Goal: Information Seeking & Learning: Learn about a topic

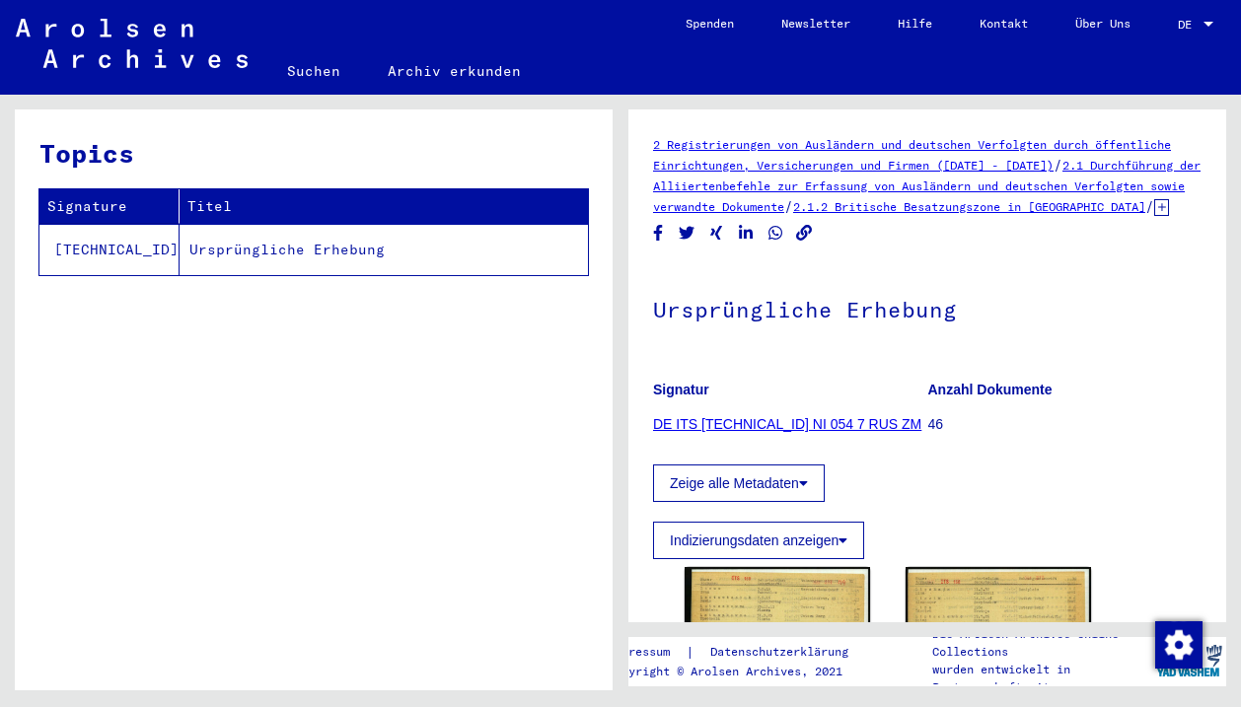
scroll to position [281, 0]
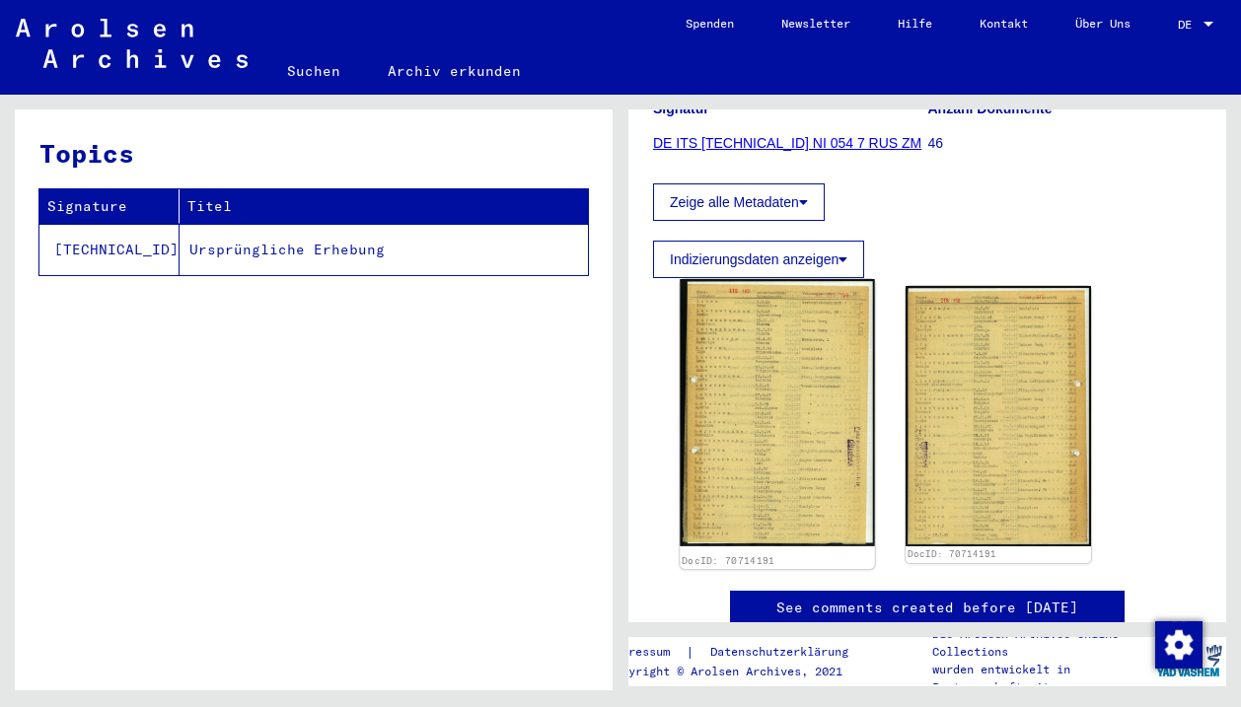
click at [816, 424] on img at bounding box center [776, 412] width 194 height 267
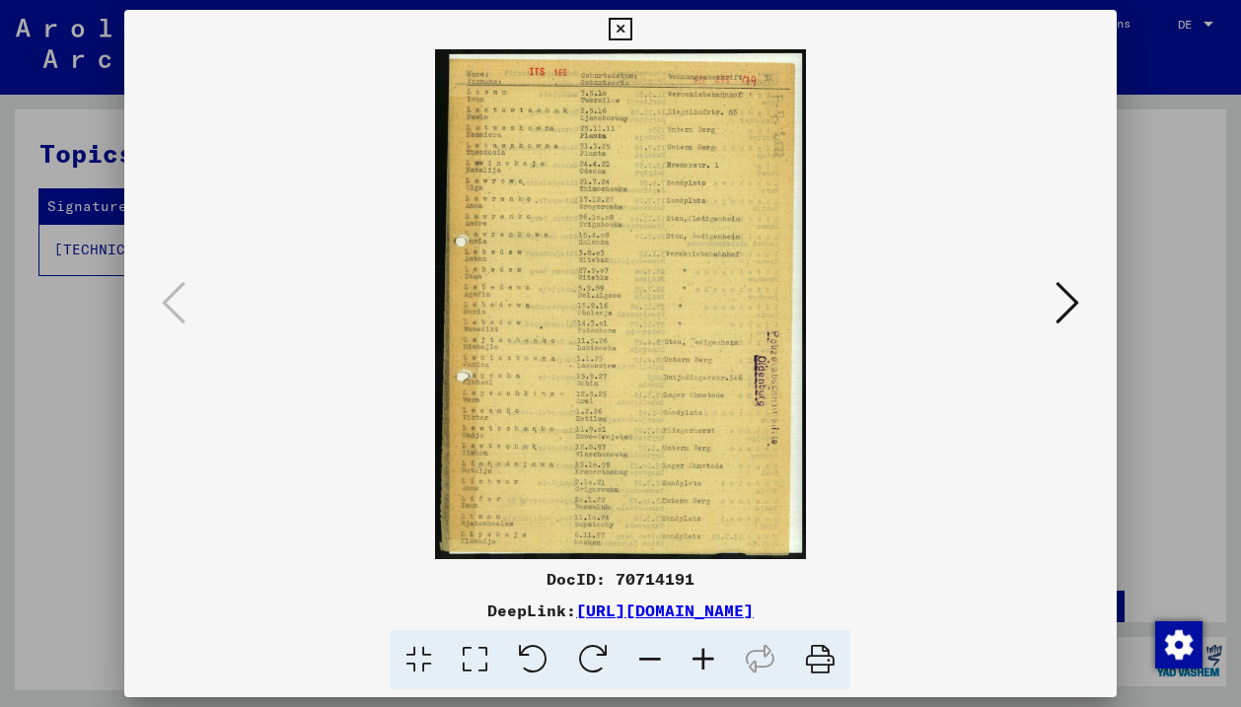
click at [700, 664] on icon at bounding box center [702, 660] width 53 height 60
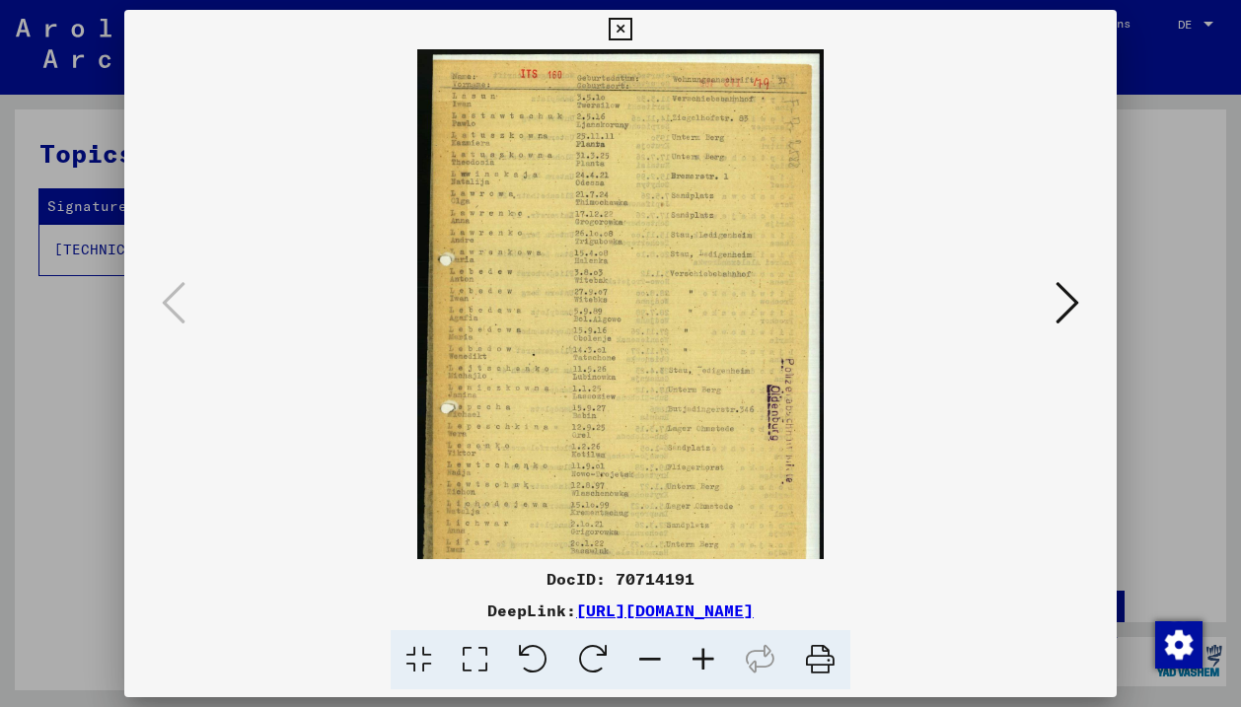
click at [700, 664] on icon at bounding box center [702, 660] width 53 height 60
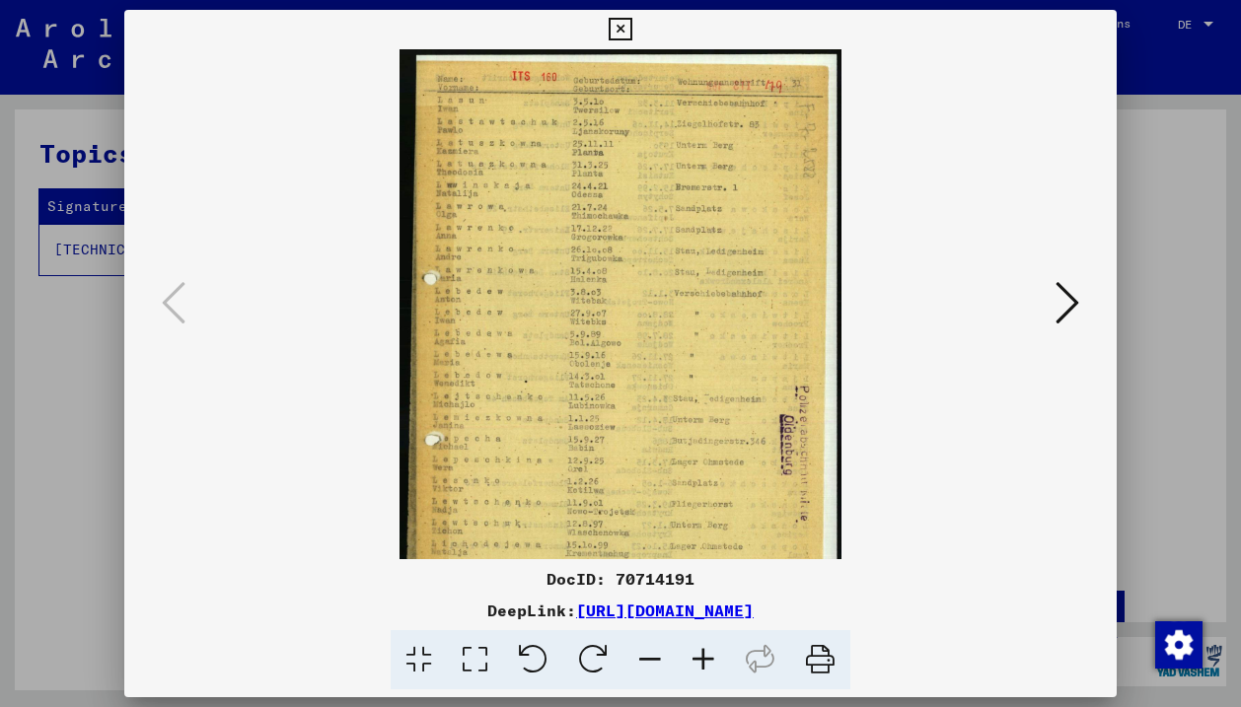
click at [700, 664] on icon at bounding box center [702, 660] width 53 height 60
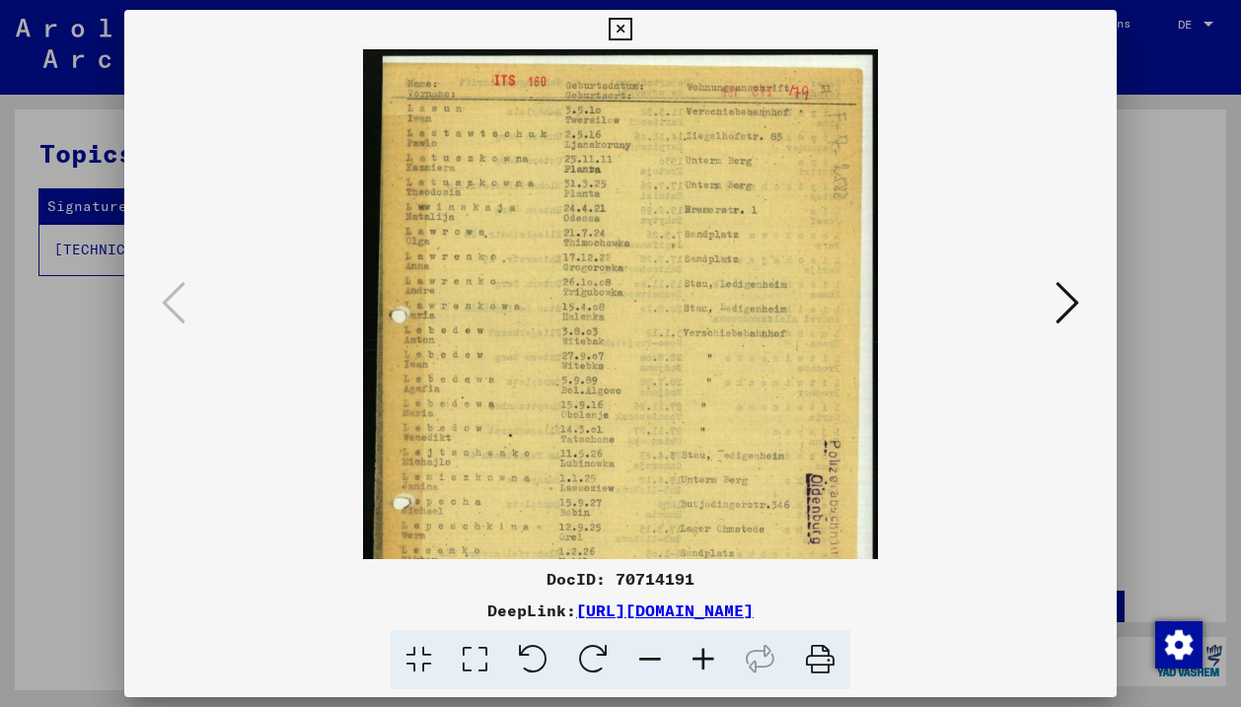
click at [700, 664] on icon at bounding box center [702, 660] width 53 height 60
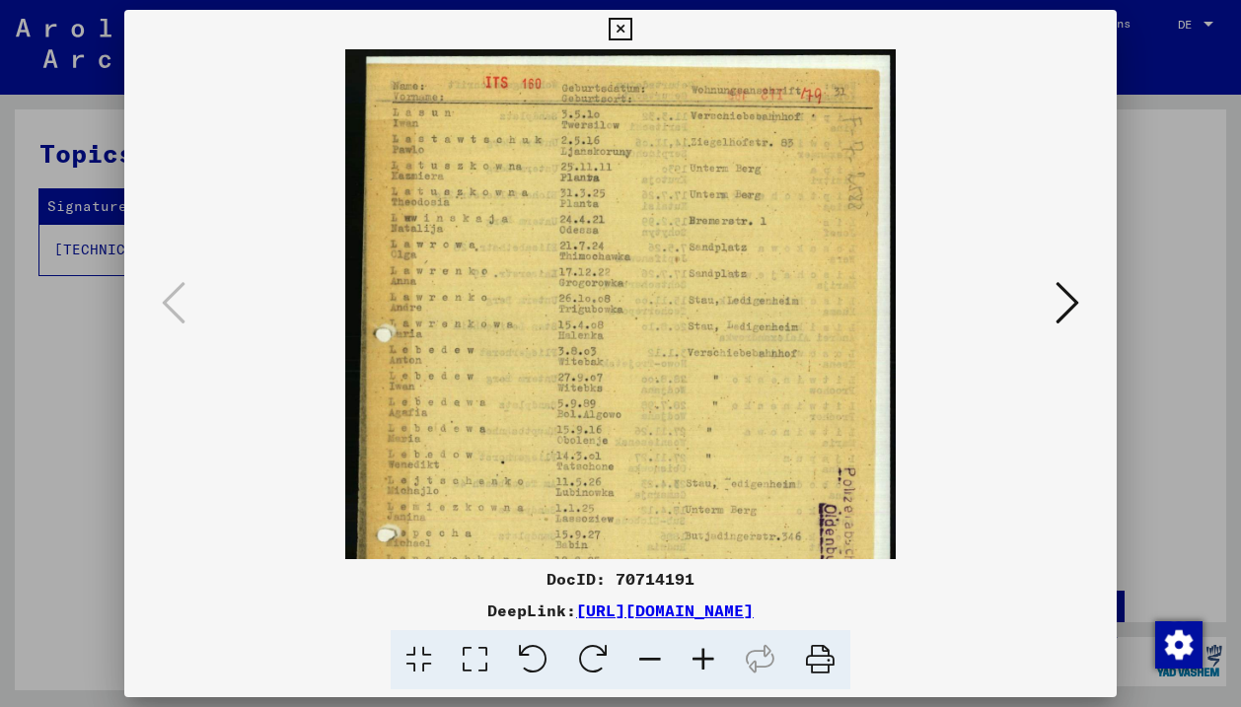
click at [700, 664] on icon at bounding box center [702, 660] width 53 height 60
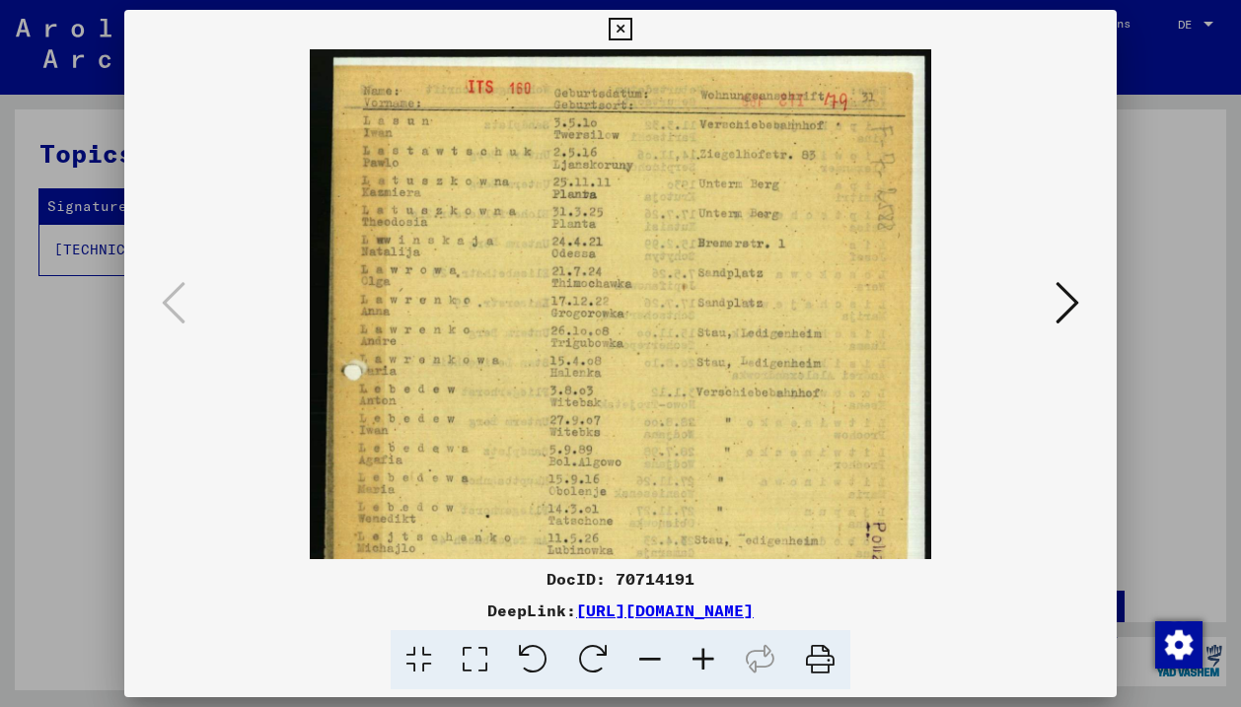
click at [700, 664] on icon at bounding box center [702, 660] width 53 height 60
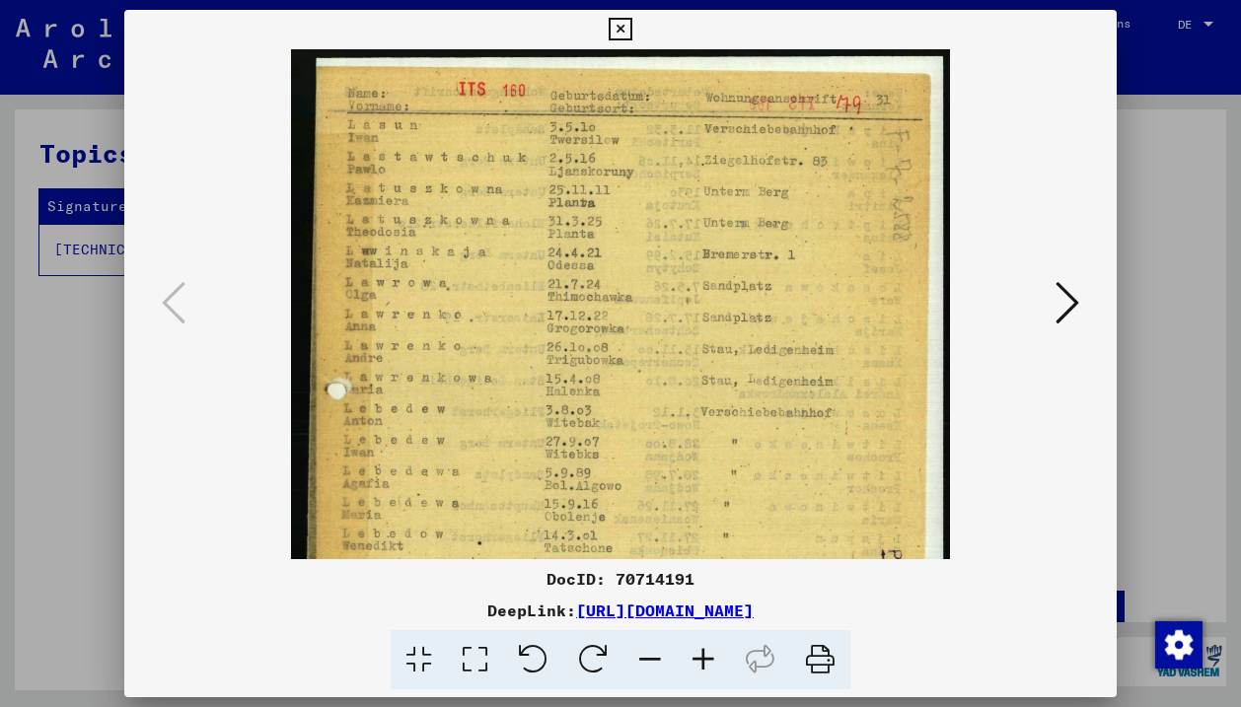
click at [700, 664] on icon at bounding box center [702, 660] width 53 height 60
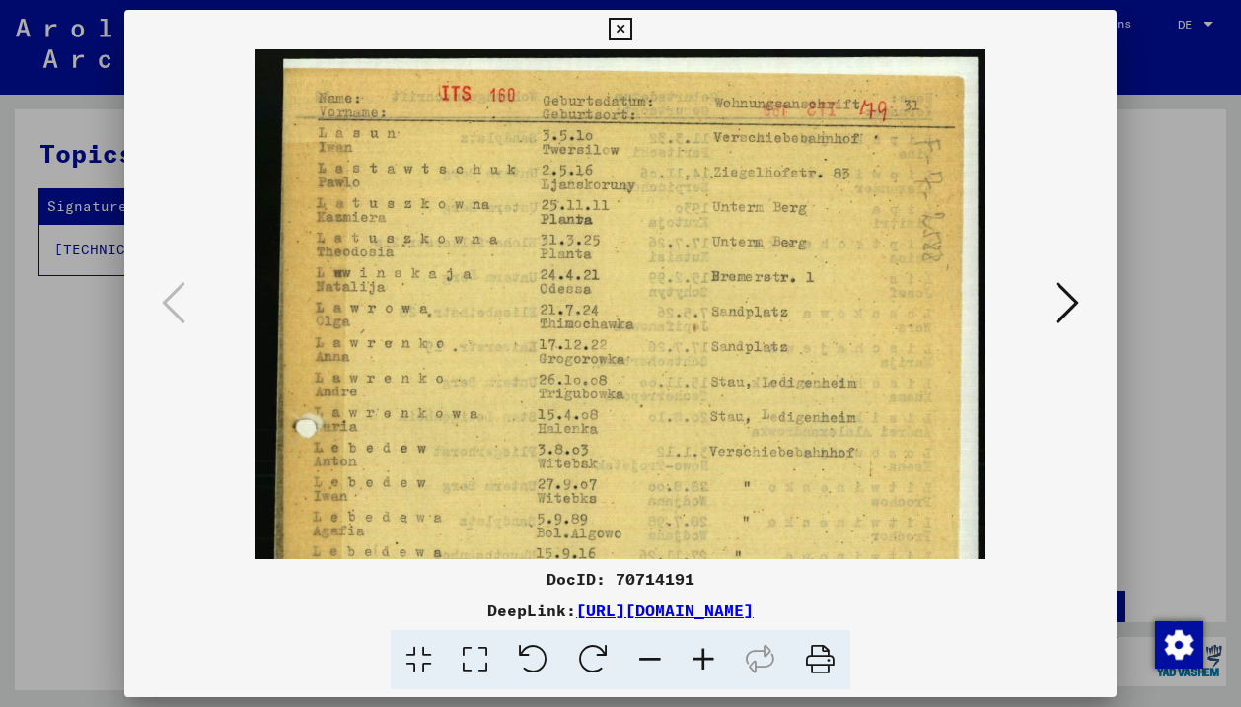
click at [700, 664] on icon at bounding box center [702, 660] width 53 height 60
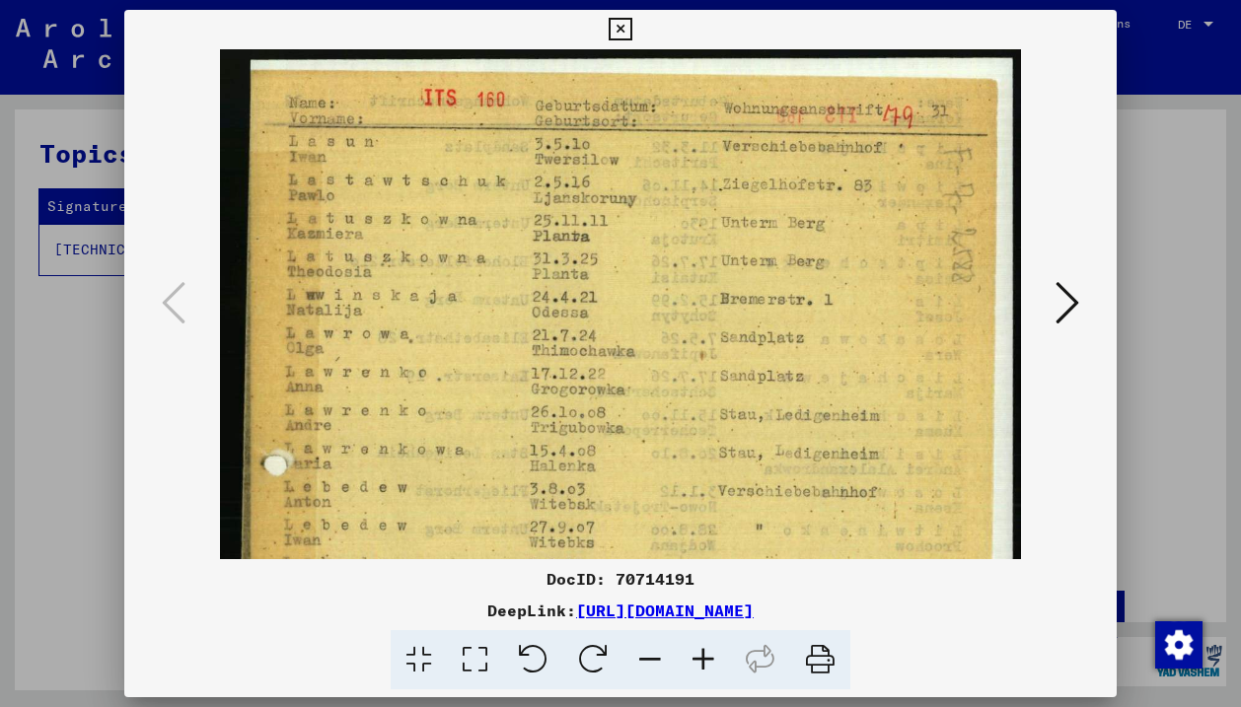
click at [700, 664] on icon at bounding box center [702, 660] width 53 height 60
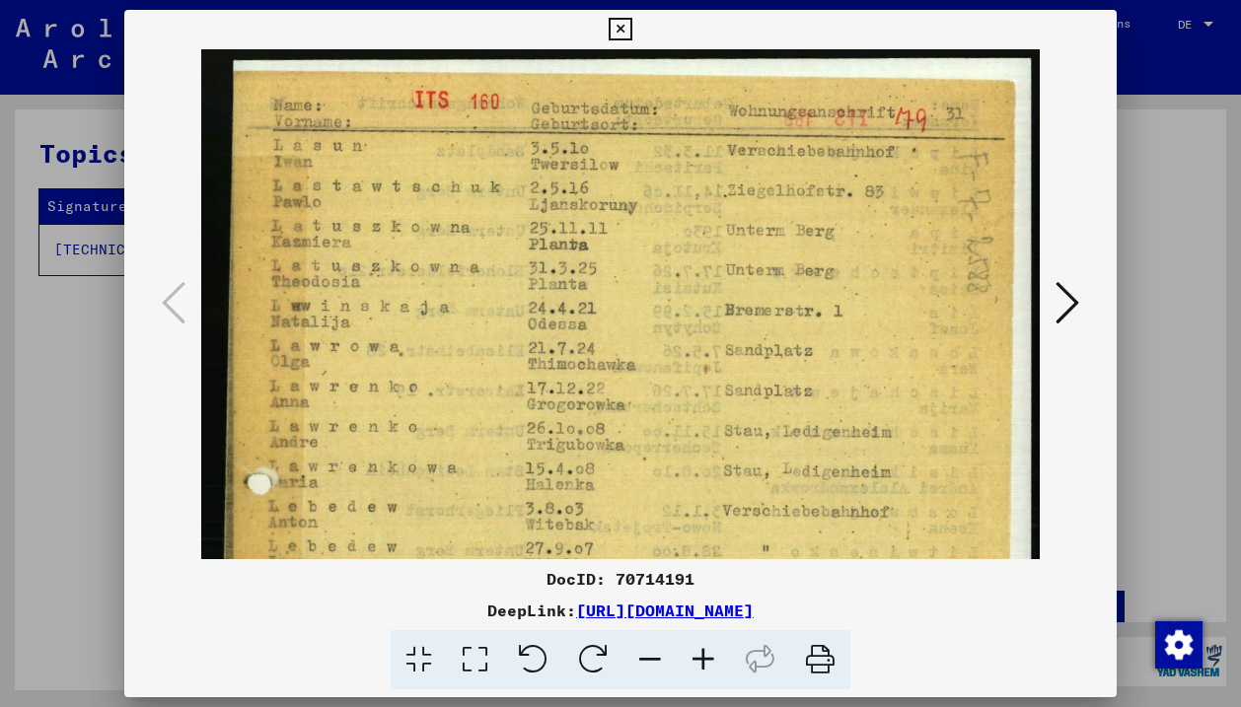
click at [700, 664] on icon at bounding box center [702, 660] width 53 height 60
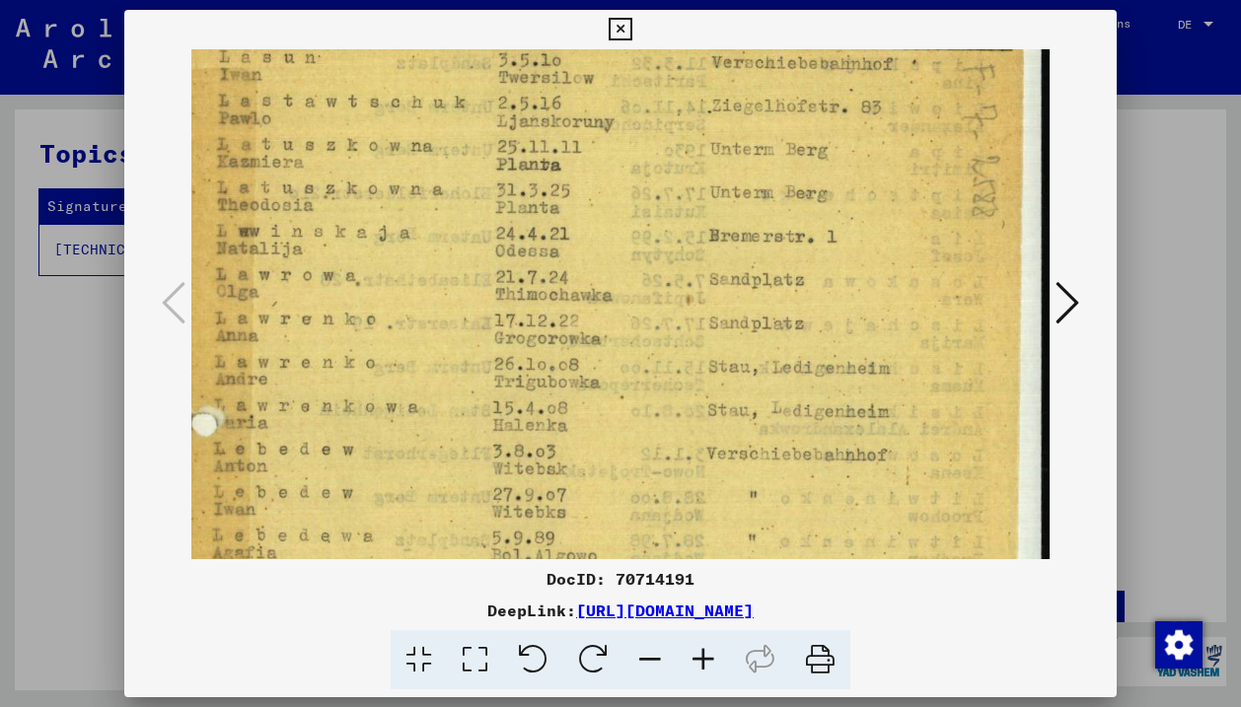
scroll to position [90, 50]
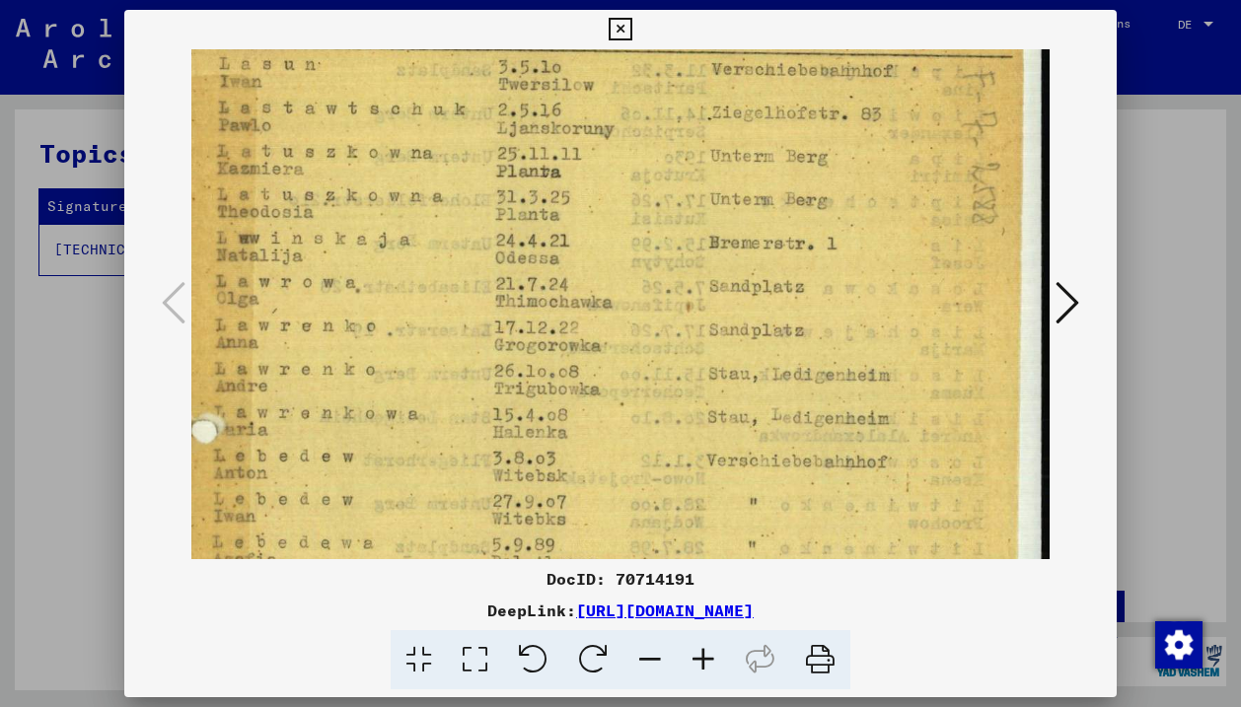
drag, startPoint x: 802, startPoint y: 437, endPoint x: 479, endPoint y: 347, distance: 334.7
click at [479, 347] on img at bounding box center [595, 584] width 909 height 1249
click at [693, 657] on icon at bounding box center [702, 660] width 53 height 60
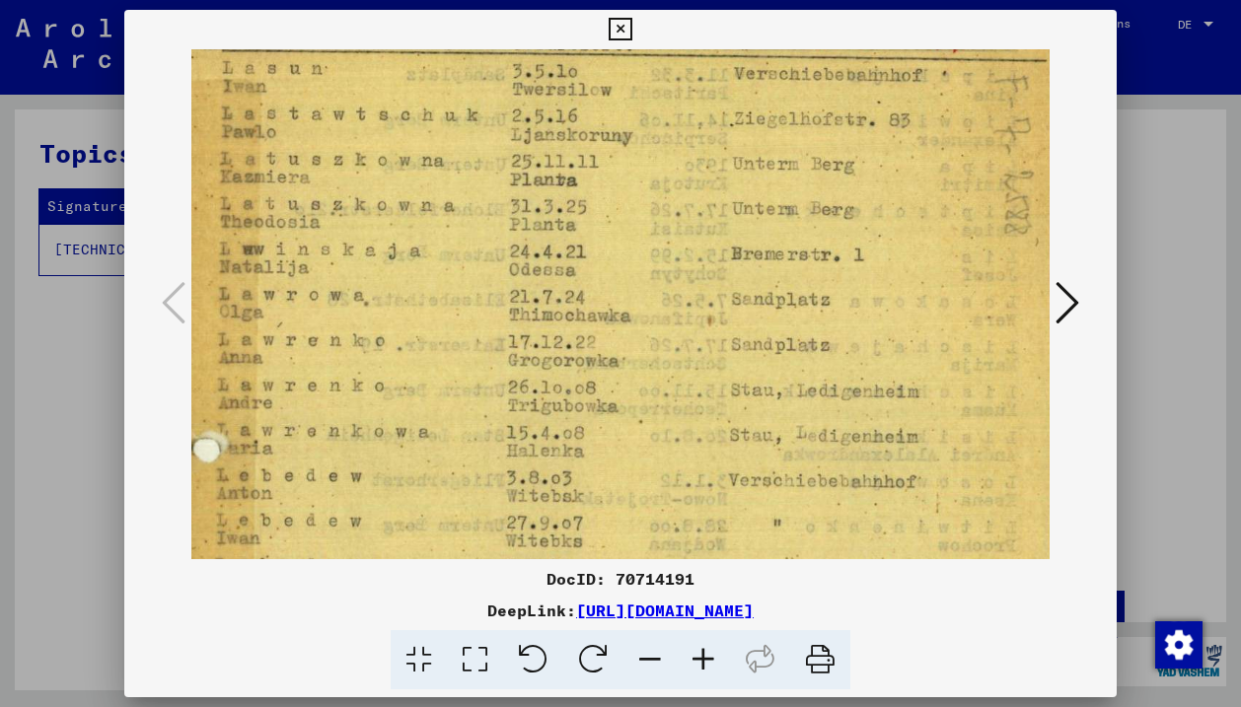
click at [693, 657] on icon at bounding box center [702, 660] width 53 height 60
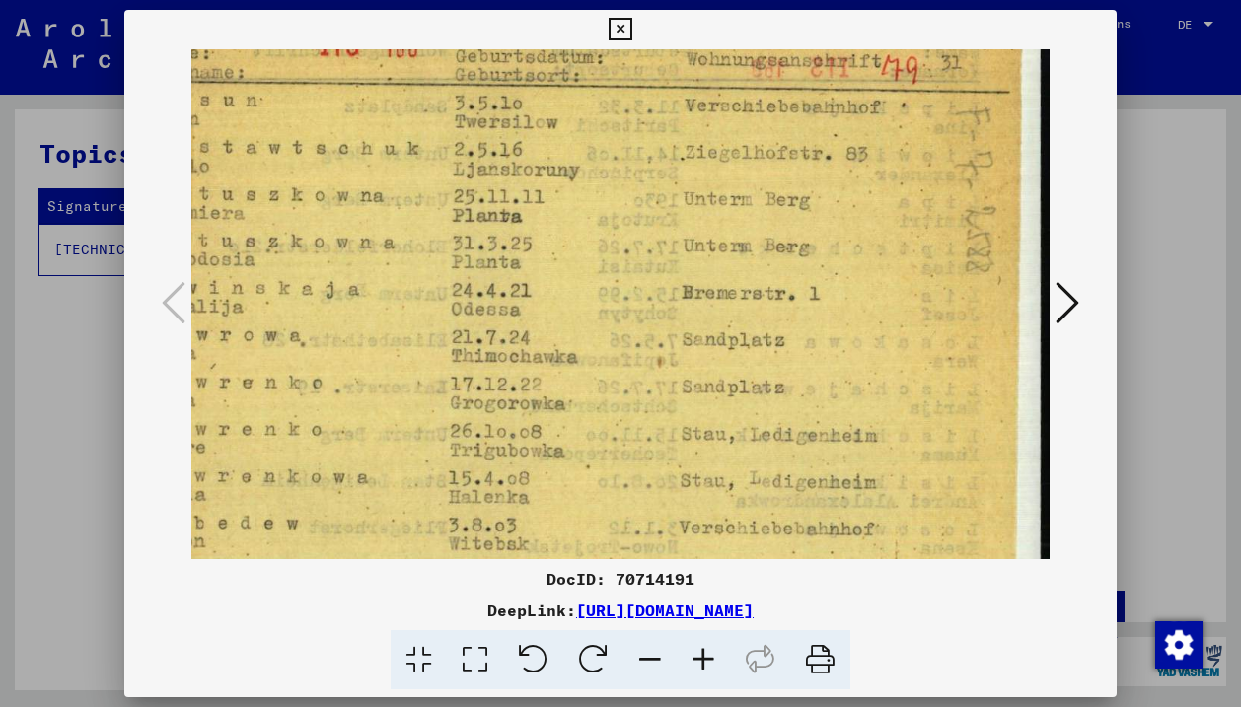
scroll to position [57, 122]
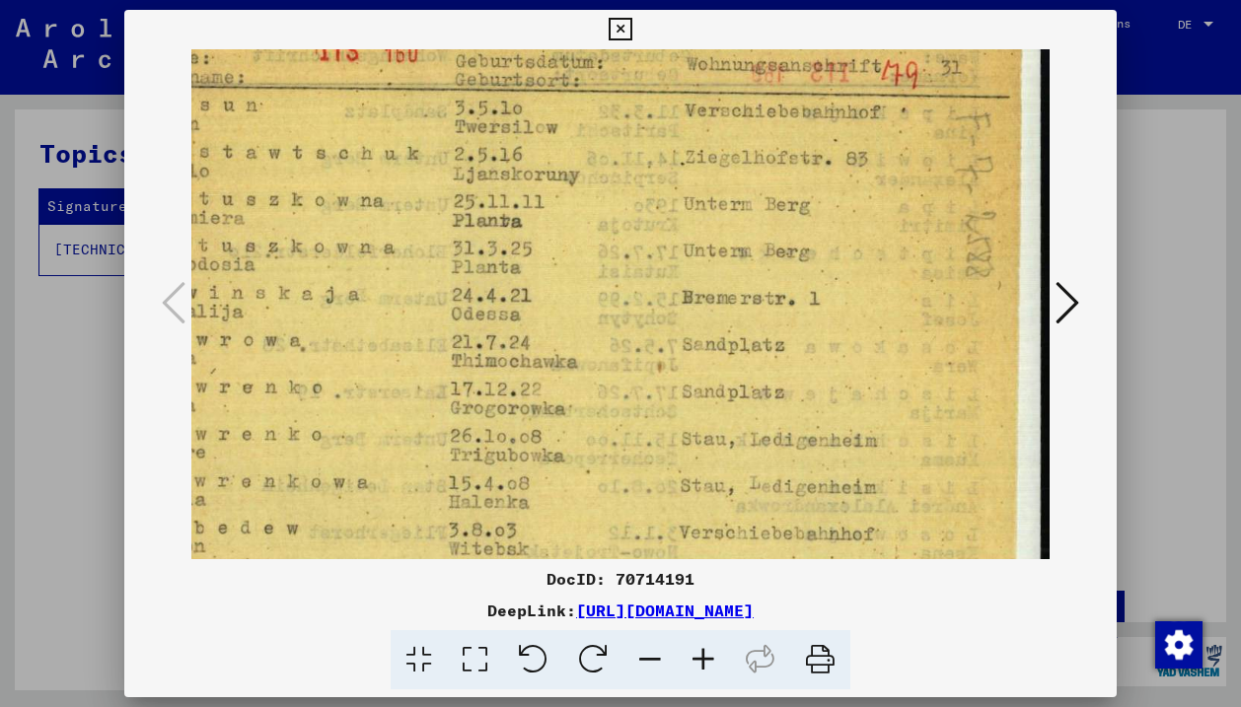
drag, startPoint x: 745, startPoint y: 452, endPoint x: 588, endPoint y: 484, distance: 160.1
click at [588, 484] on img at bounding box center [559, 666] width 981 height 1348
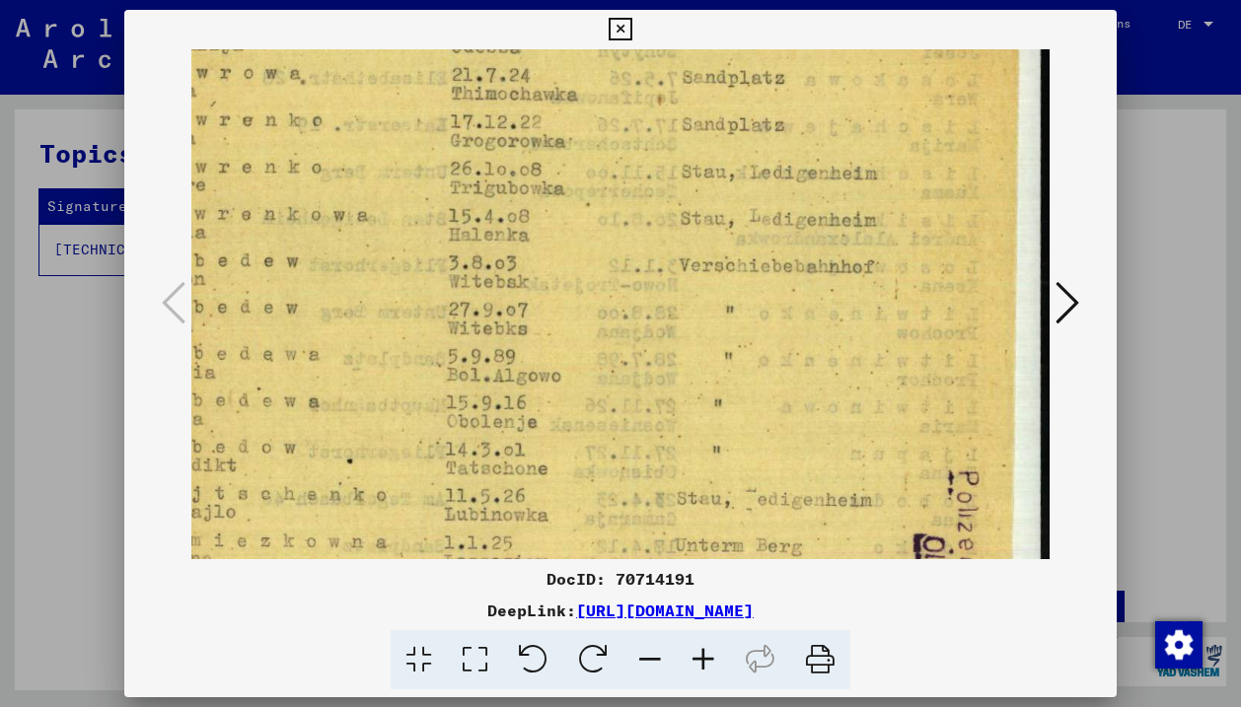
drag, startPoint x: 676, startPoint y: 397, endPoint x: 674, endPoint y: 134, distance: 263.3
click at [674, 134] on img at bounding box center [559, 399] width 981 height 1348
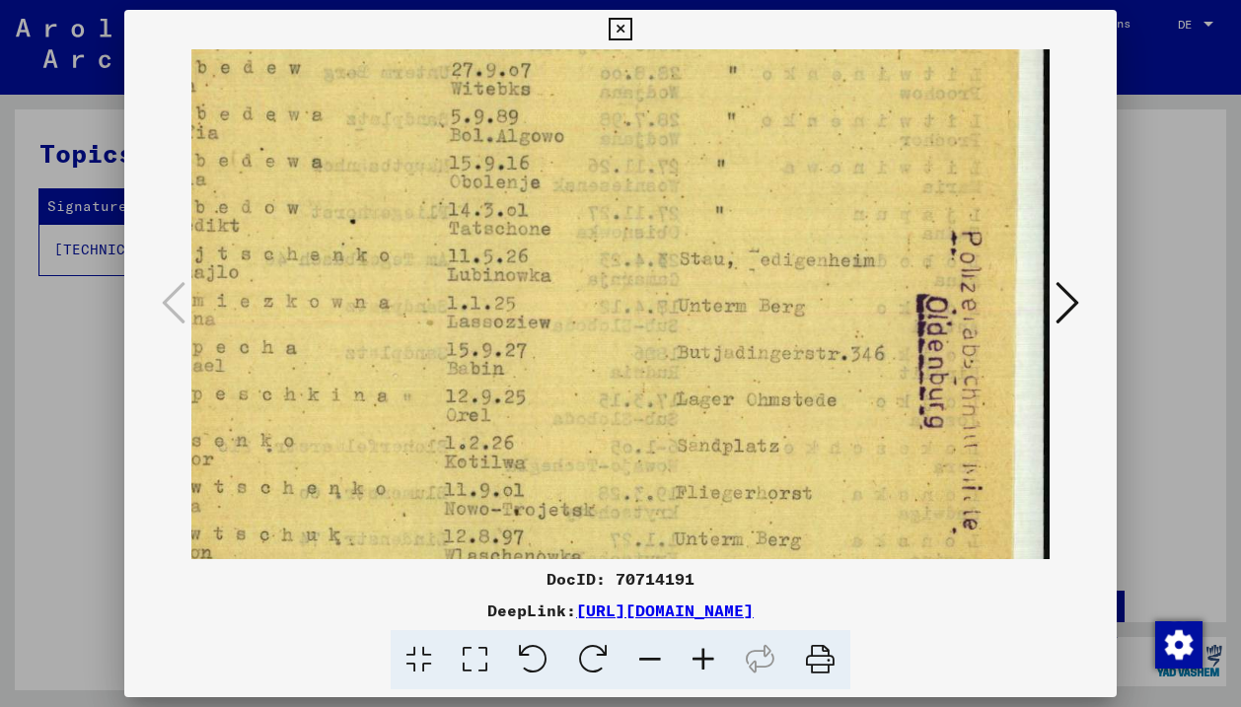
drag, startPoint x: 694, startPoint y: 374, endPoint x: 695, endPoint y: 135, distance: 238.6
click at [695, 135] on img at bounding box center [562, 159] width 981 height 1348
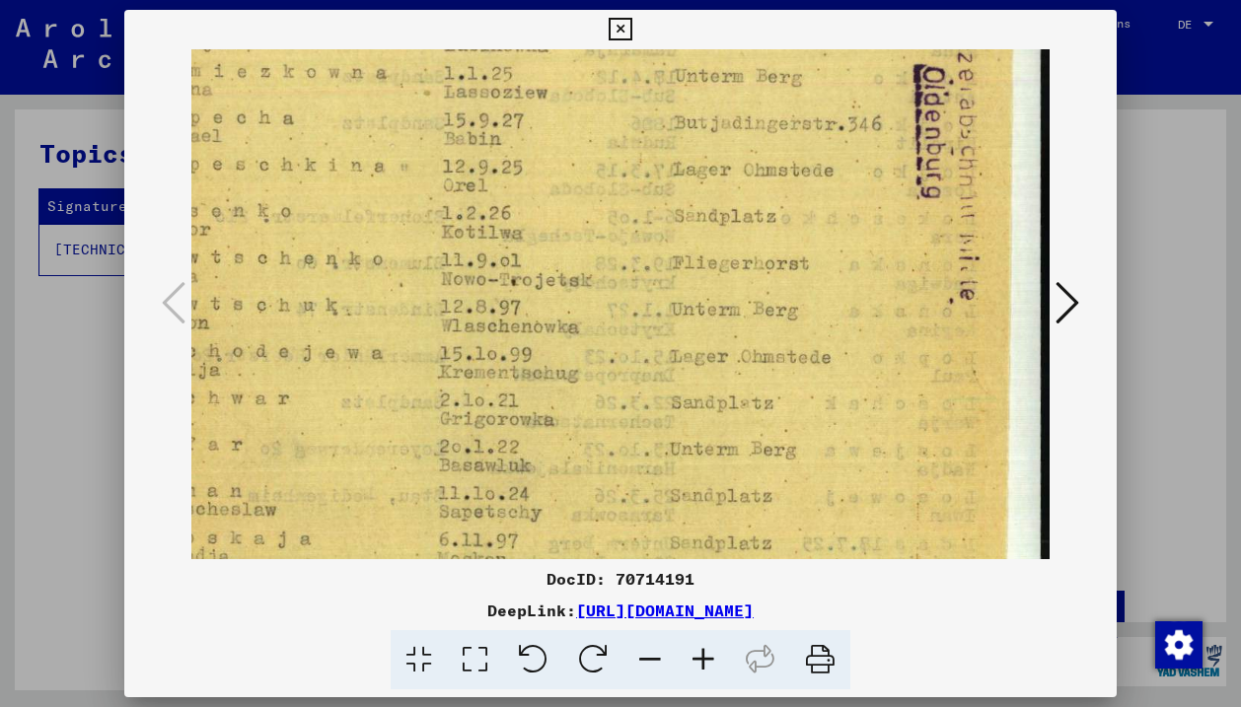
drag, startPoint x: 859, startPoint y: 371, endPoint x: 856, endPoint y: 137, distance: 233.7
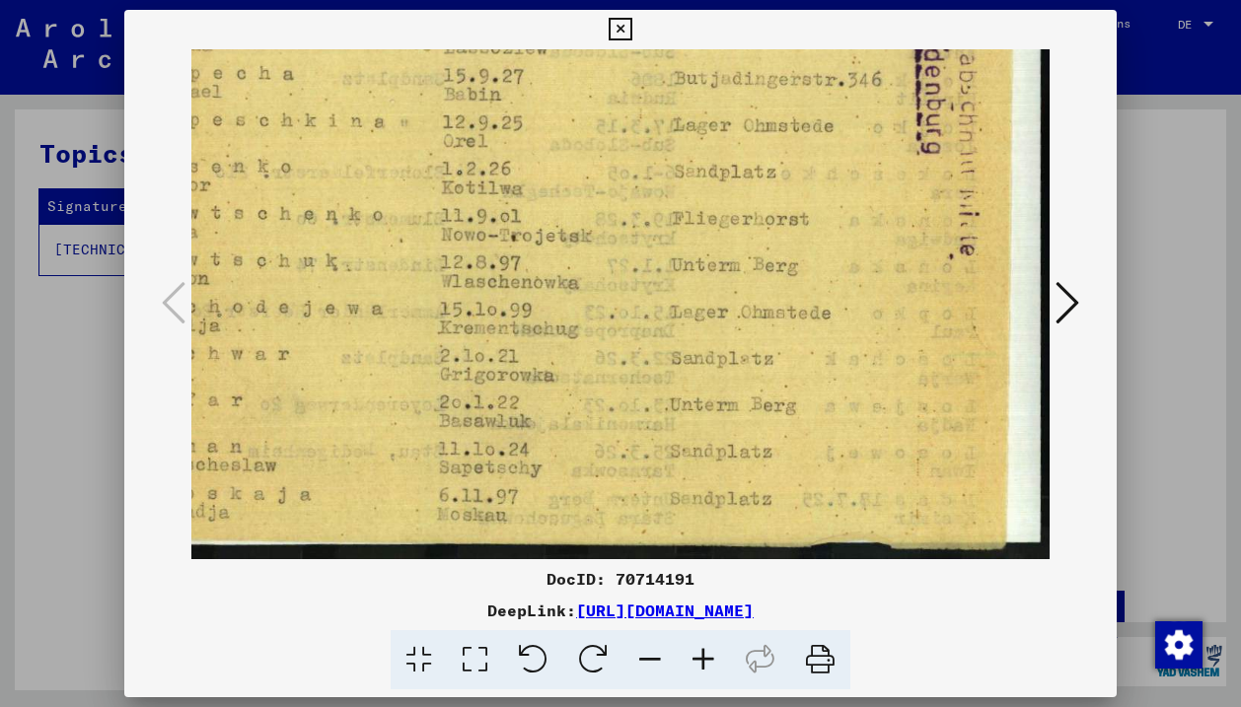
drag, startPoint x: 846, startPoint y: 304, endPoint x: 845, endPoint y: 122, distance: 181.4
click at [1069, 282] on icon at bounding box center [1067, 302] width 24 height 47
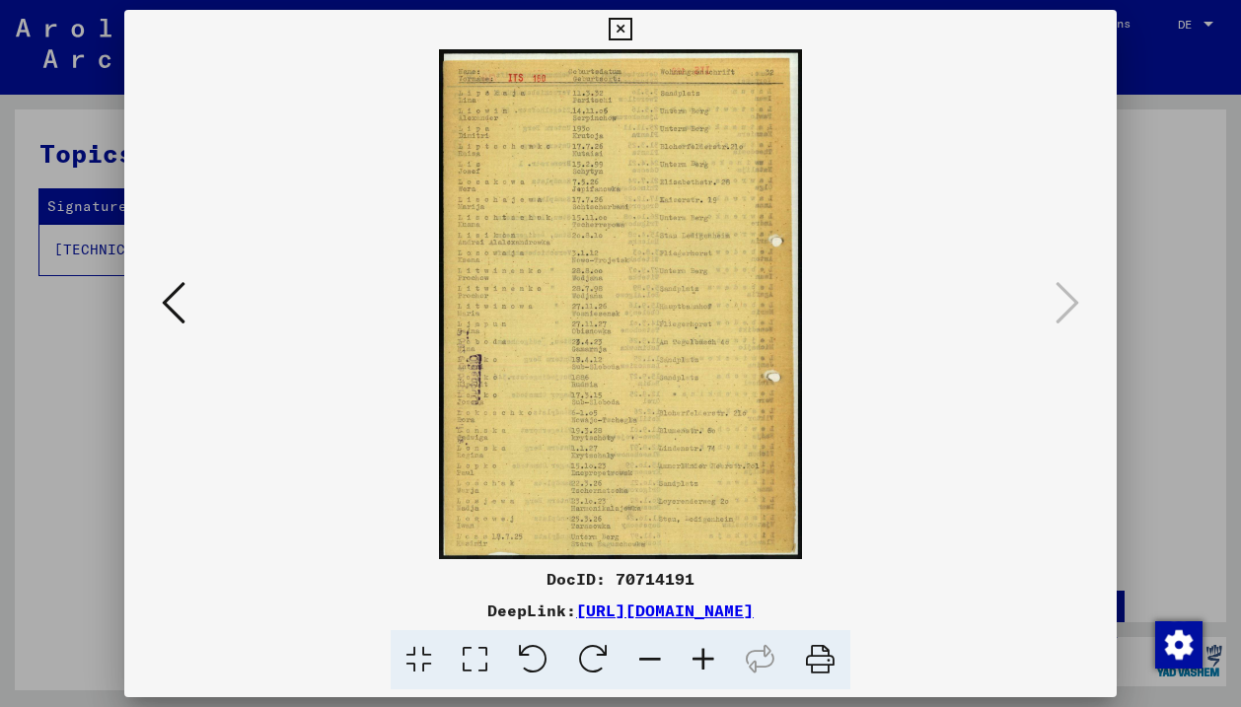
scroll to position [0, 0]
click at [705, 649] on icon at bounding box center [702, 660] width 53 height 60
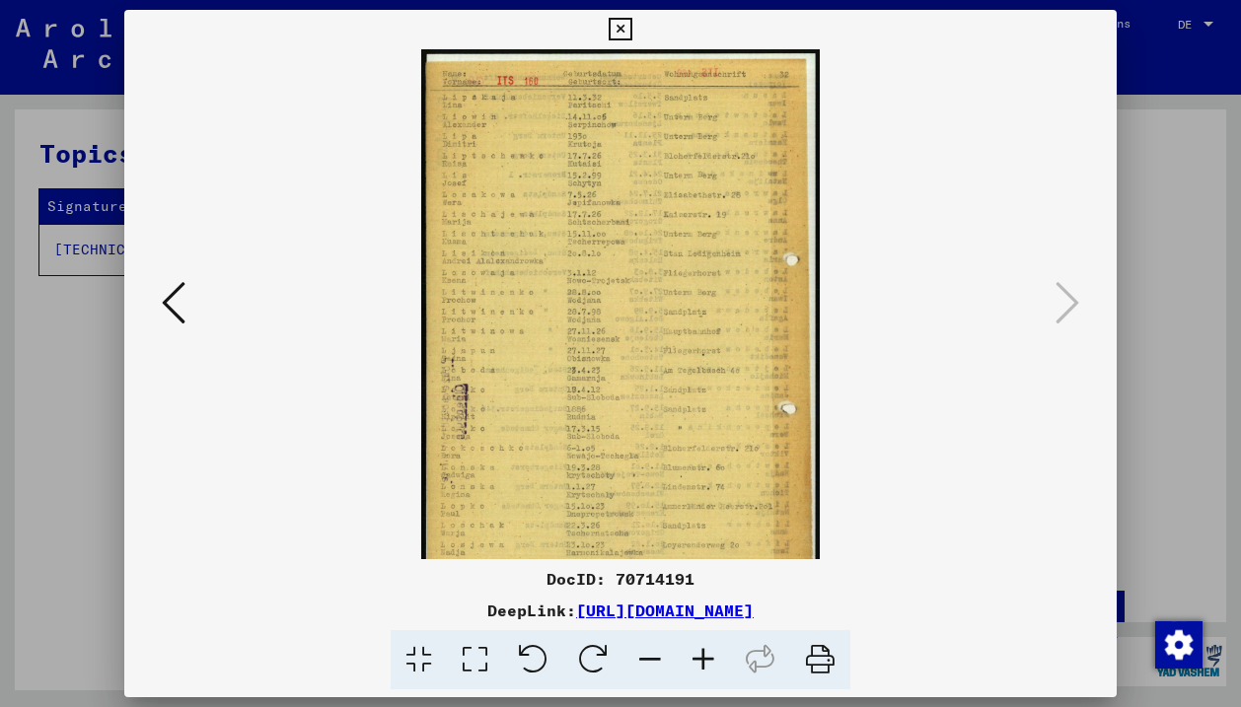
click at [705, 649] on icon at bounding box center [702, 660] width 53 height 60
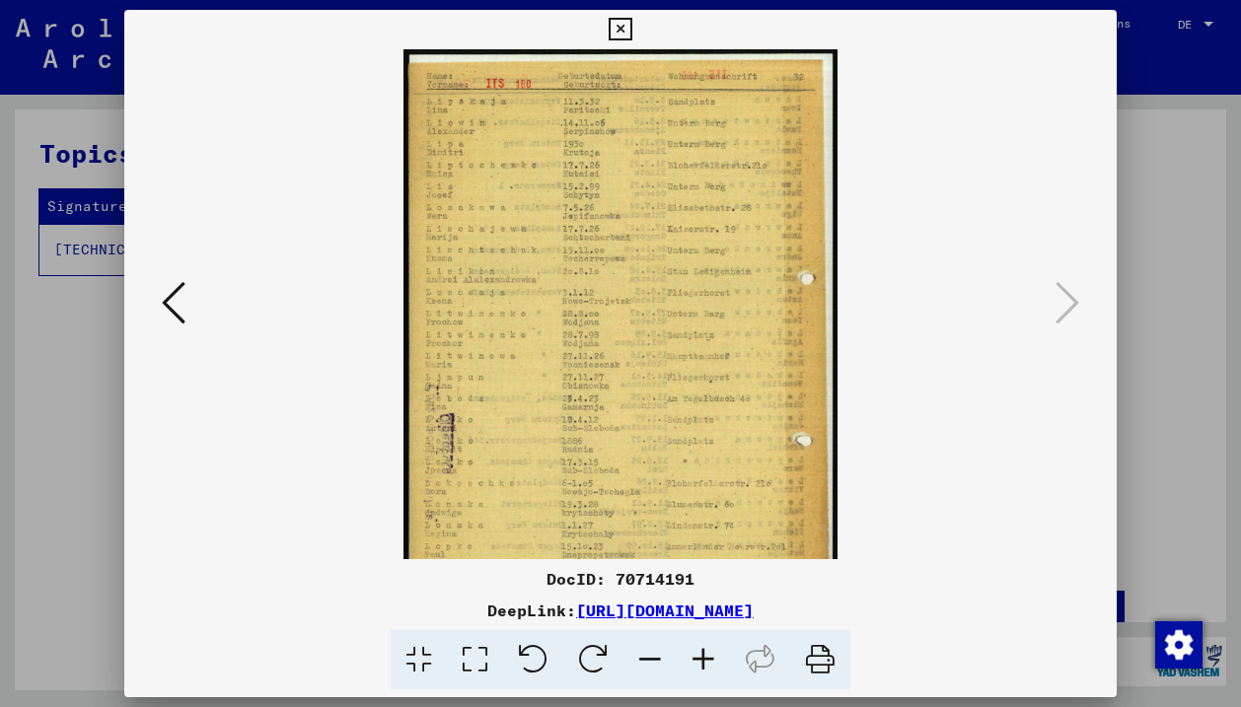
click at [705, 649] on icon at bounding box center [702, 660] width 53 height 60
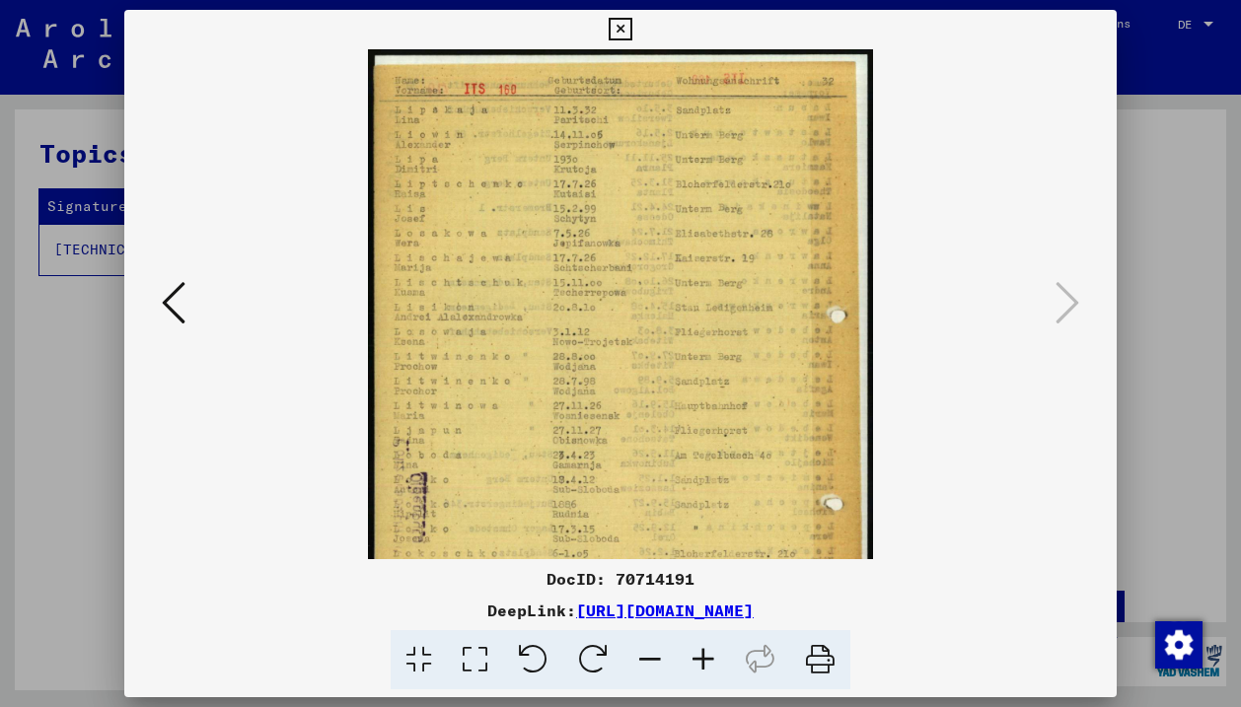
click at [705, 649] on icon at bounding box center [702, 660] width 53 height 60
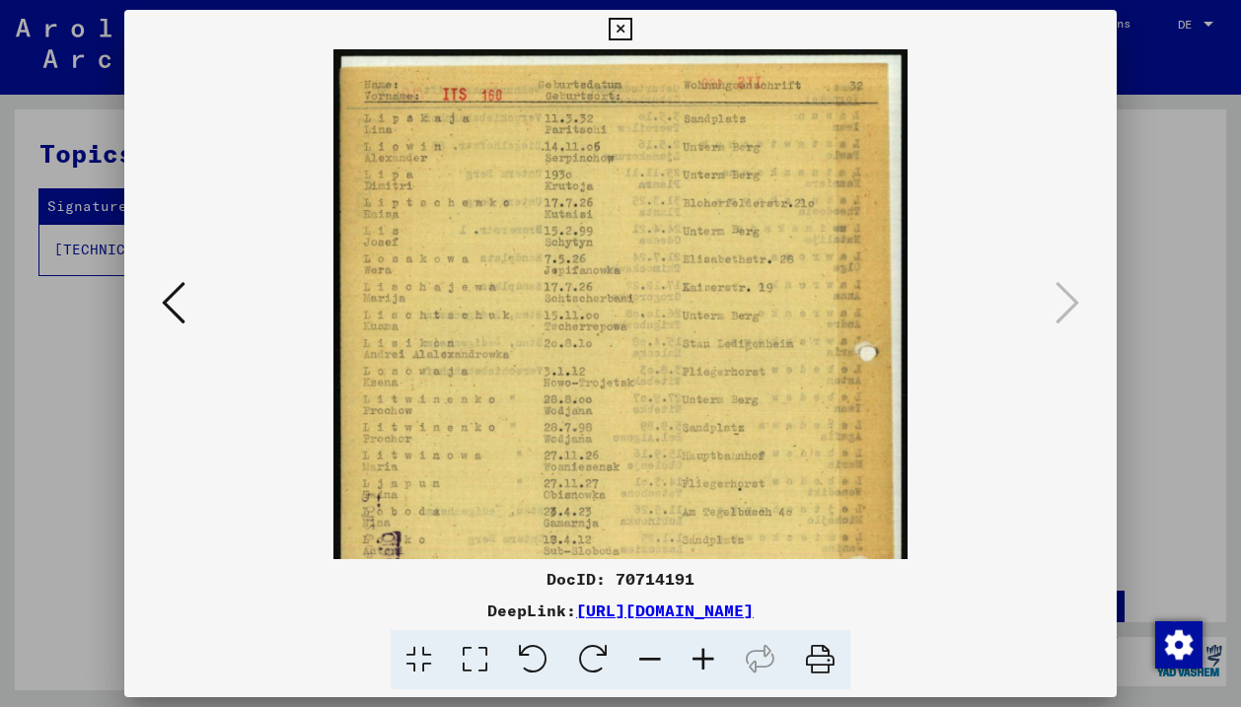
click at [705, 649] on icon at bounding box center [702, 660] width 53 height 60
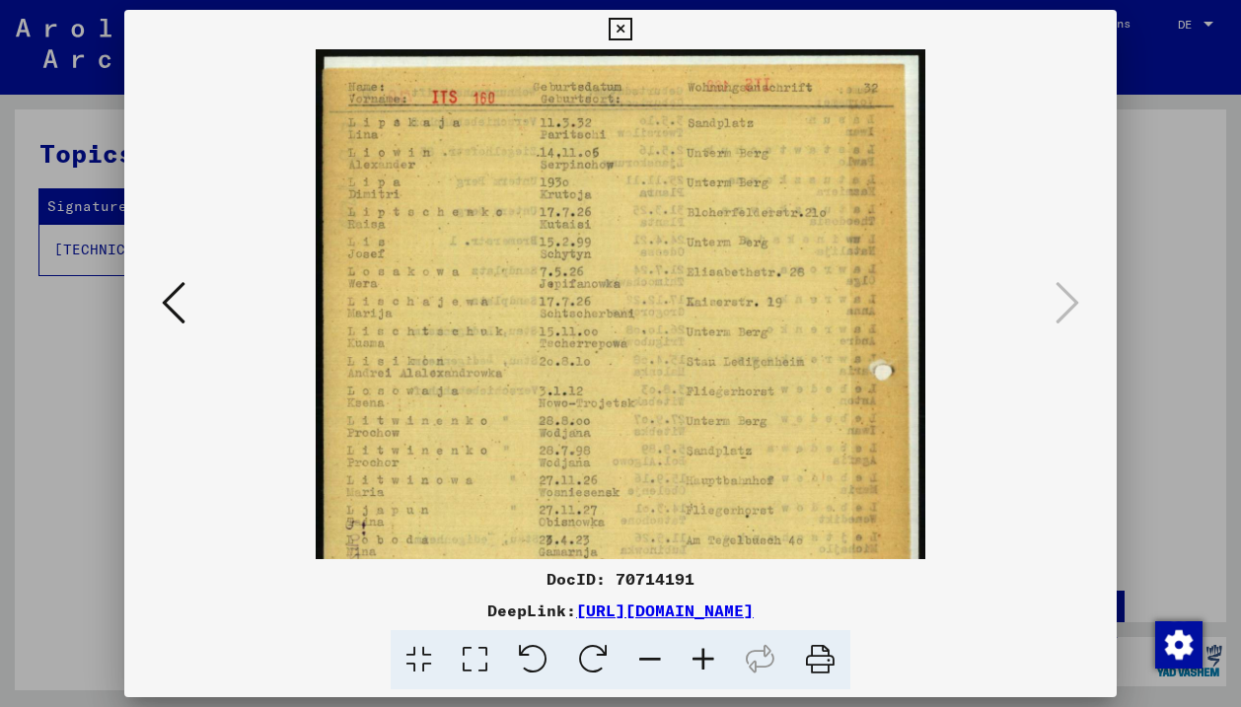
click at [705, 649] on icon at bounding box center [702, 660] width 53 height 60
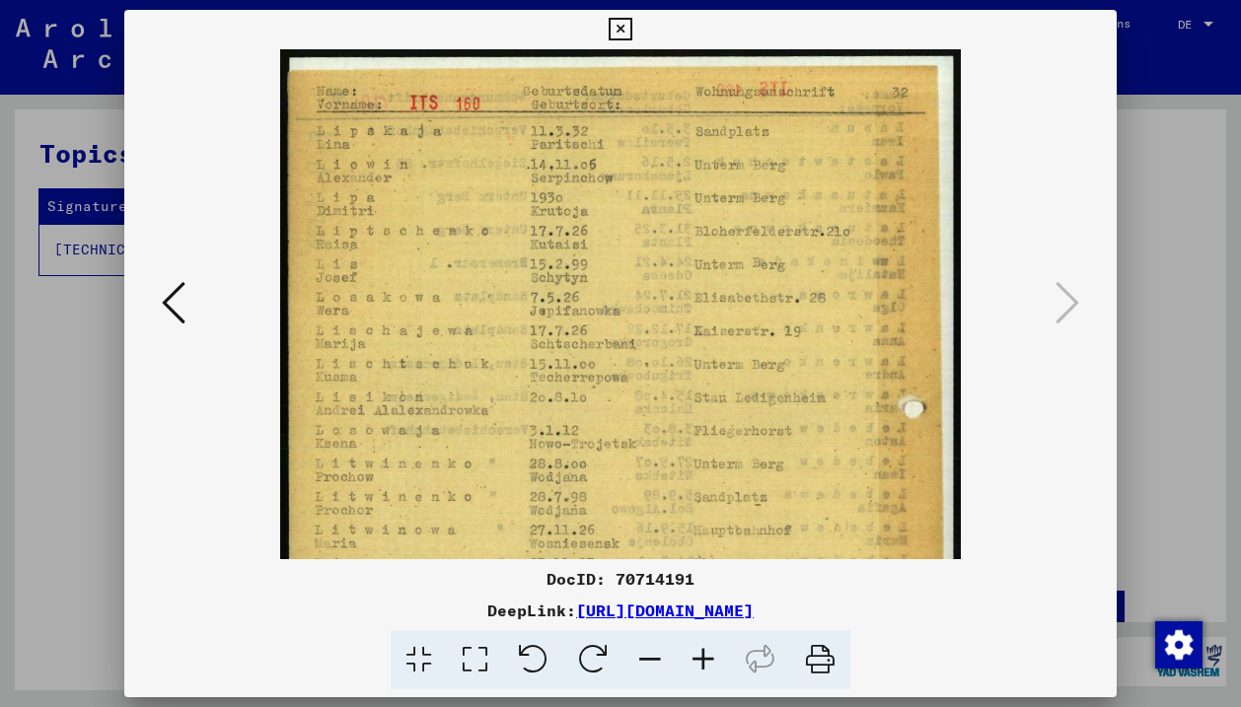
click at [705, 649] on icon at bounding box center [702, 660] width 53 height 60
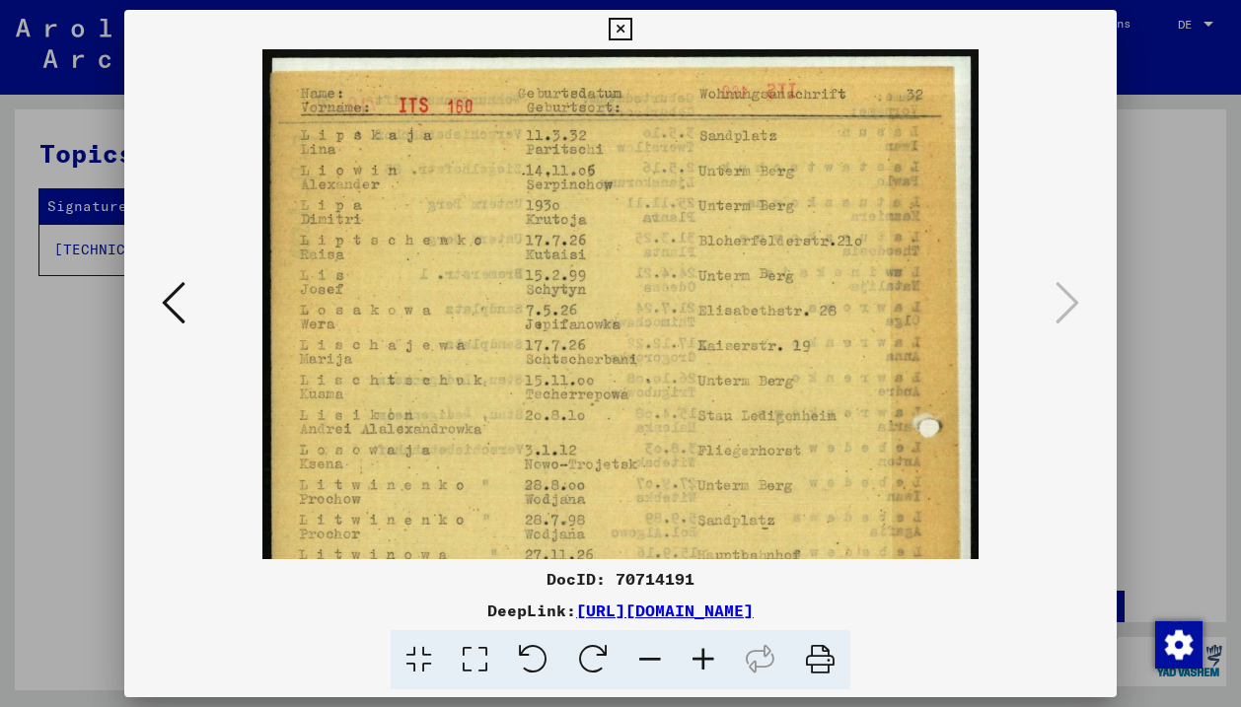
click at [705, 649] on icon at bounding box center [702, 660] width 53 height 60
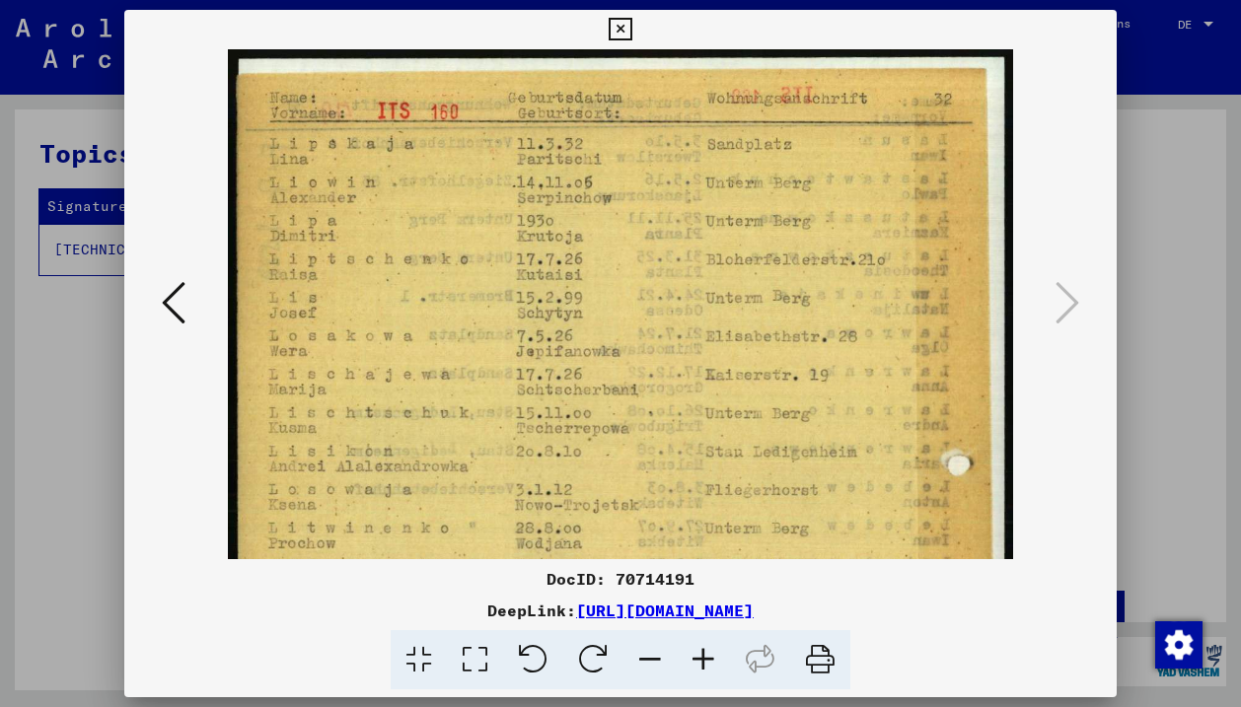
click at [705, 649] on icon at bounding box center [702, 660] width 53 height 60
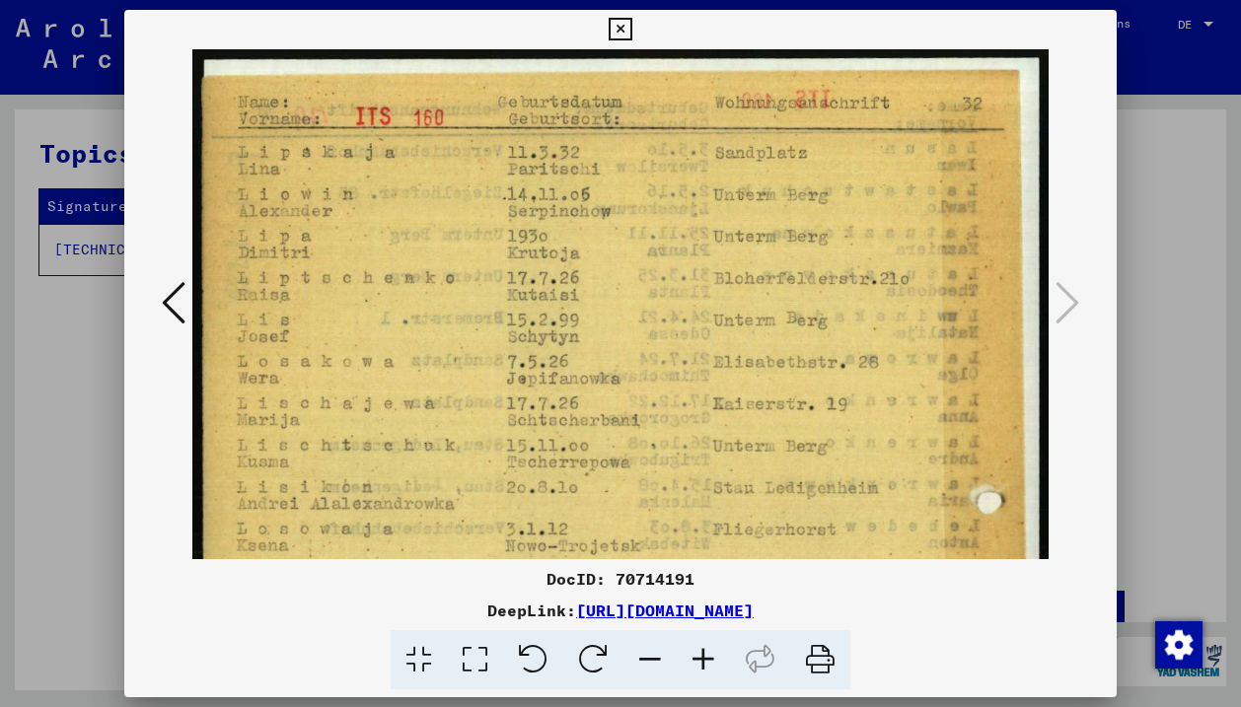
click at [705, 649] on icon at bounding box center [702, 660] width 53 height 60
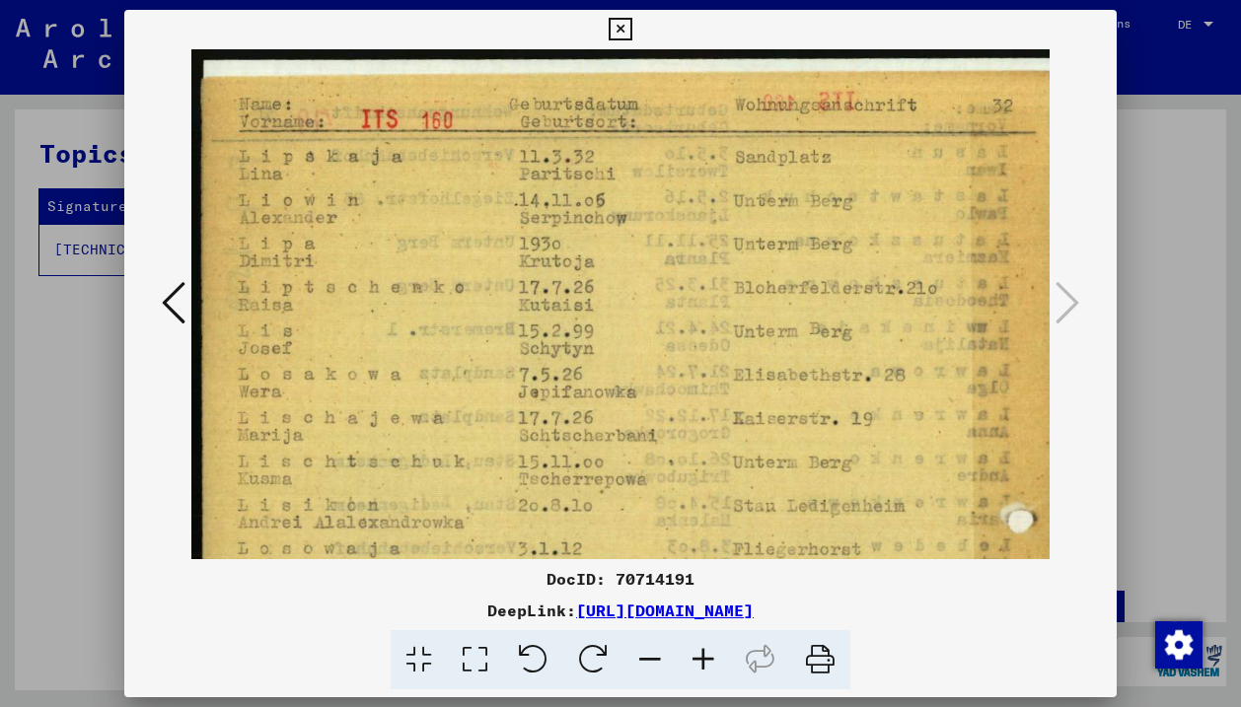
click at [705, 649] on icon at bounding box center [702, 660] width 53 height 60
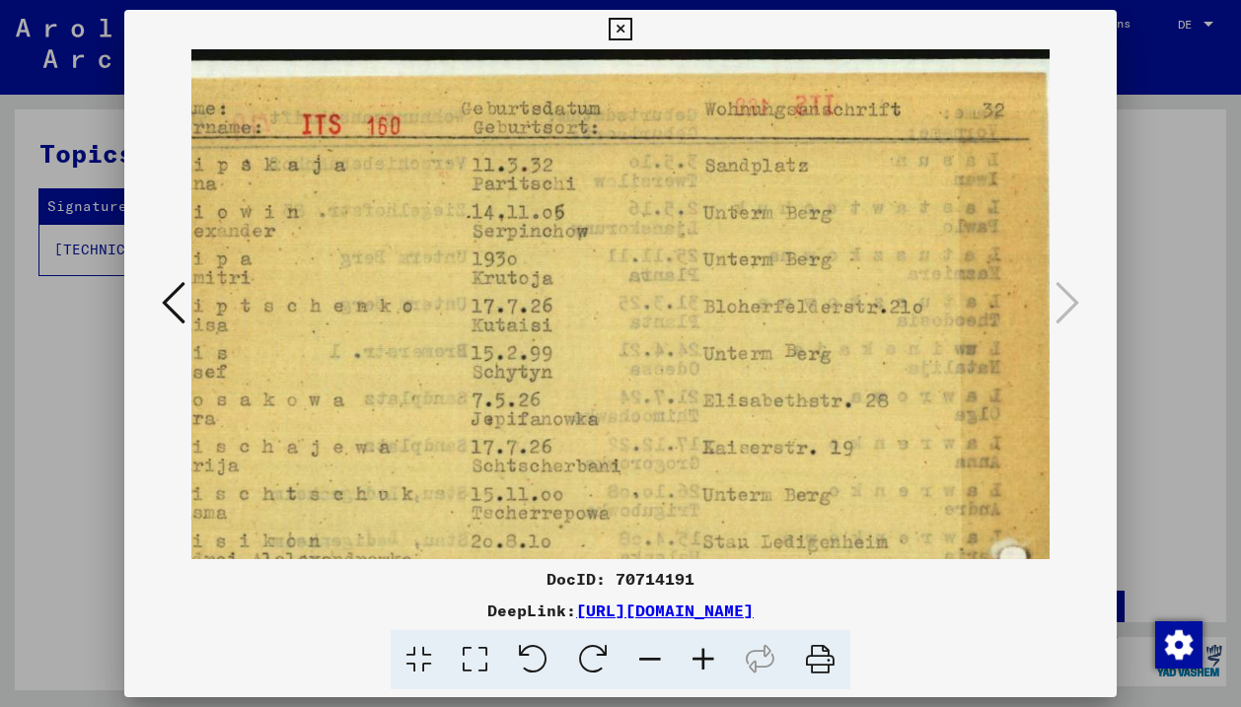
scroll to position [0, 103]
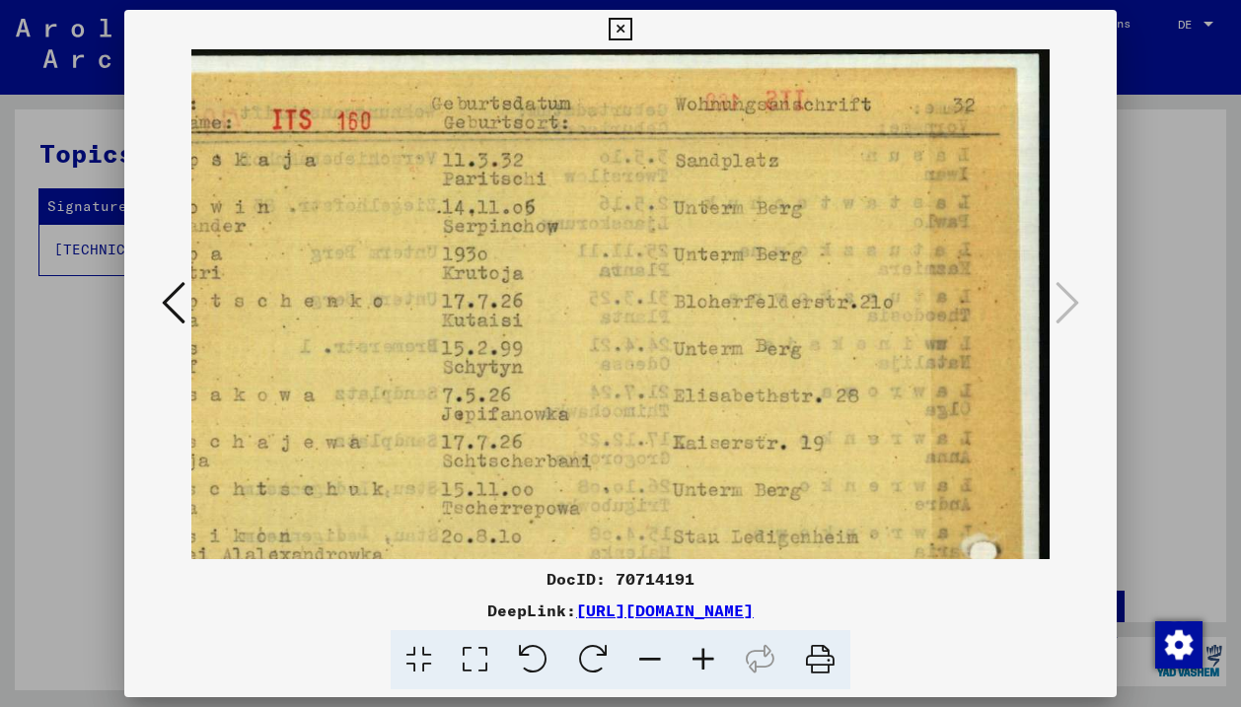
drag, startPoint x: 767, startPoint y: 421, endPoint x: 376, endPoint y: 413, distance: 391.6
click at [376, 413] on img at bounding box center [569, 718] width 961 height 1348
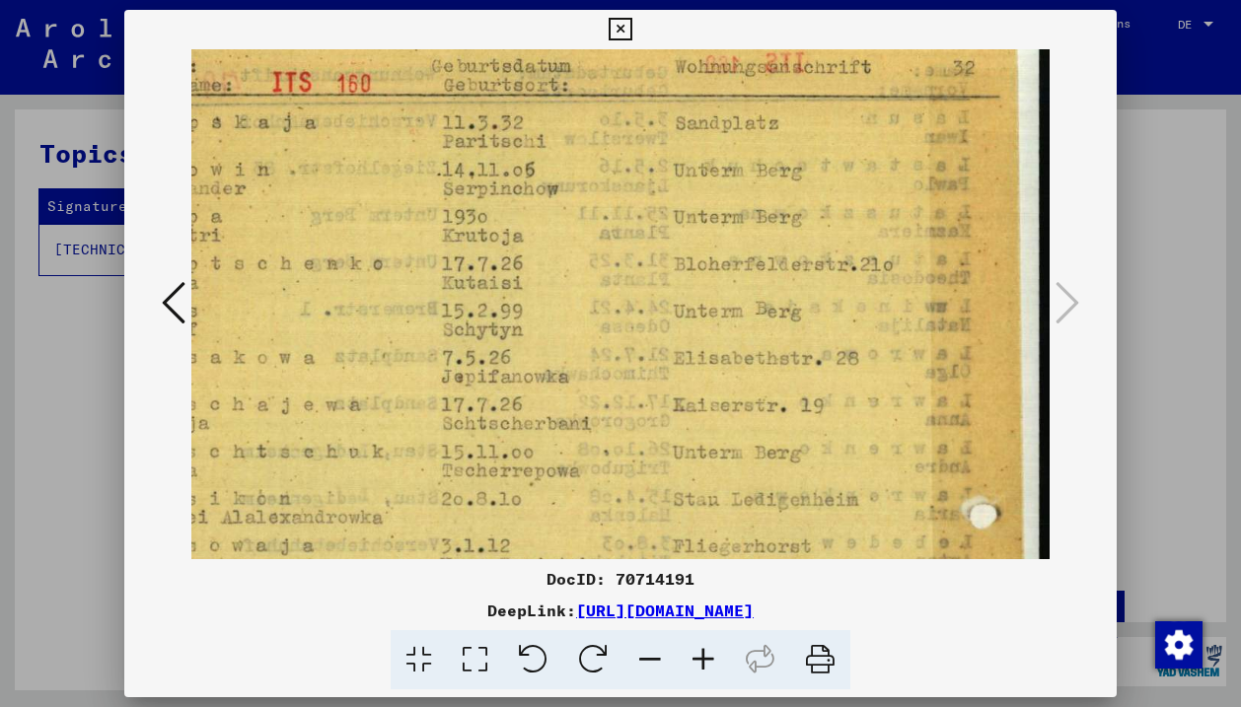
click at [541, 337] on img at bounding box center [569, 681] width 961 height 1348
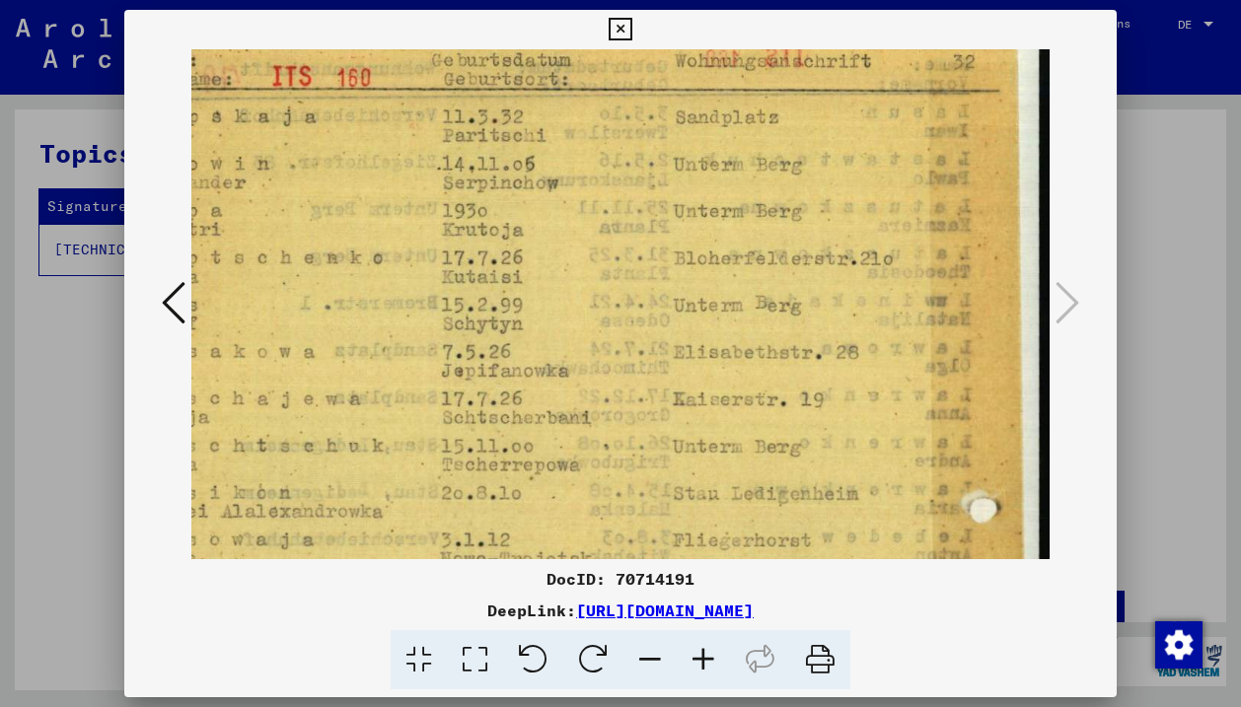
click at [694, 651] on icon at bounding box center [702, 660] width 53 height 60
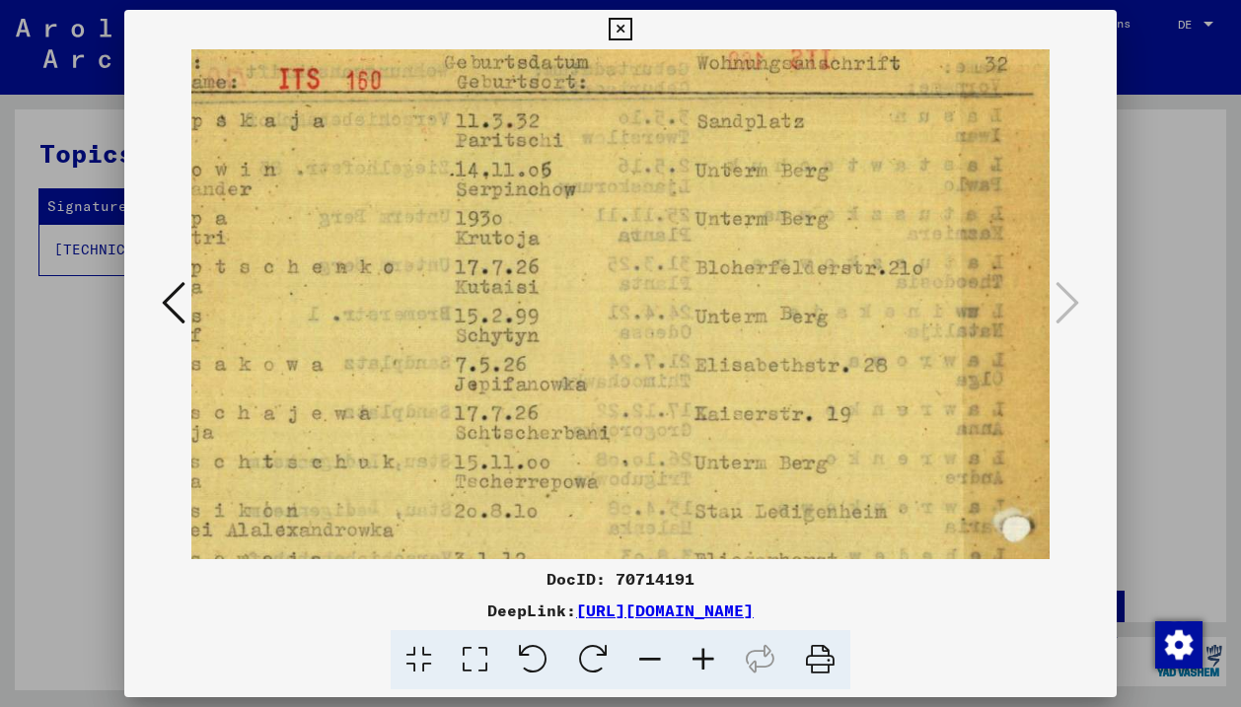
click at [694, 651] on icon at bounding box center [702, 660] width 53 height 60
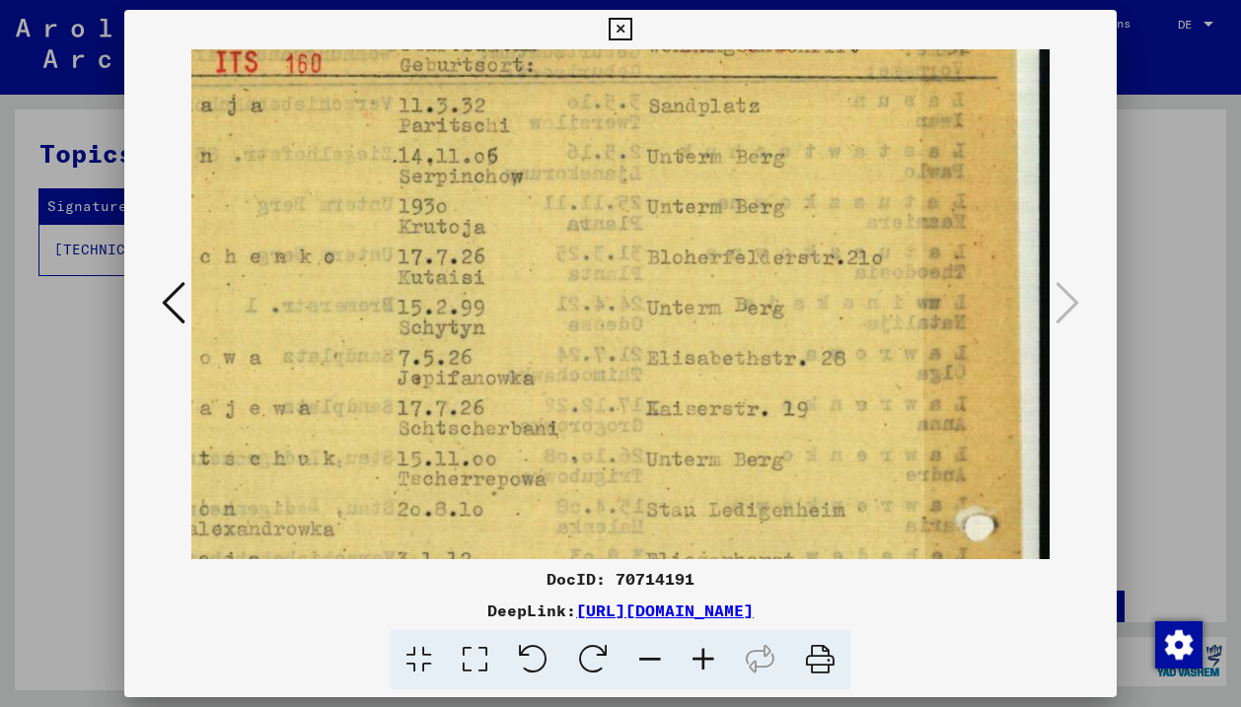
scroll to position [71, 173]
drag, startPoint x: 729, startPoint y: 373, endPoint x: 547, endPoint y: 350, distance: 182.9
click at [547, 350] on img at bounding box center [534, 701] width 1031 height 1447
click at [664, 354] on img at bounding box center [534, 701] width 1031 height 1447
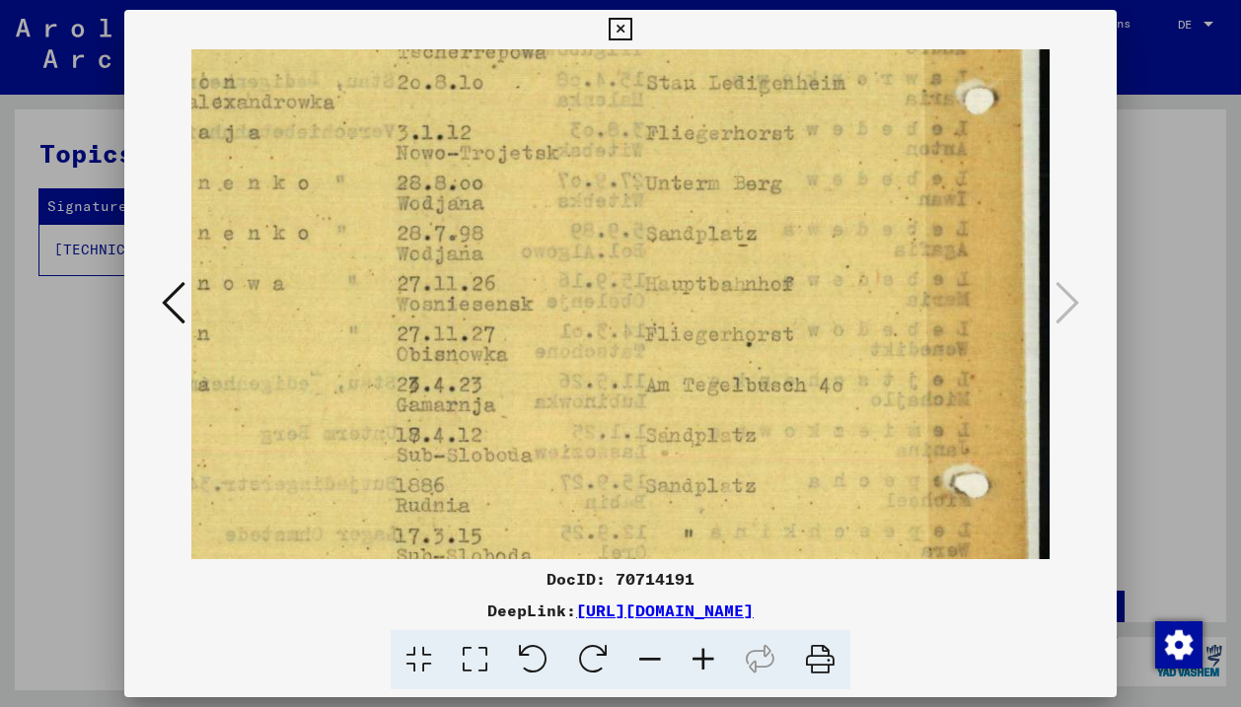
drag, startPoint x: 664, startPoint y: 354, endPoint x: 658, endPoint y: -92, distance: 445.8
click at [658, 0] on html "Suchen Archiv erkunden Spenden Newsletter Hilfe Kontakt Über Uns Suchen Archiv …" at bounding box center [620, 353] width 1241 height 707
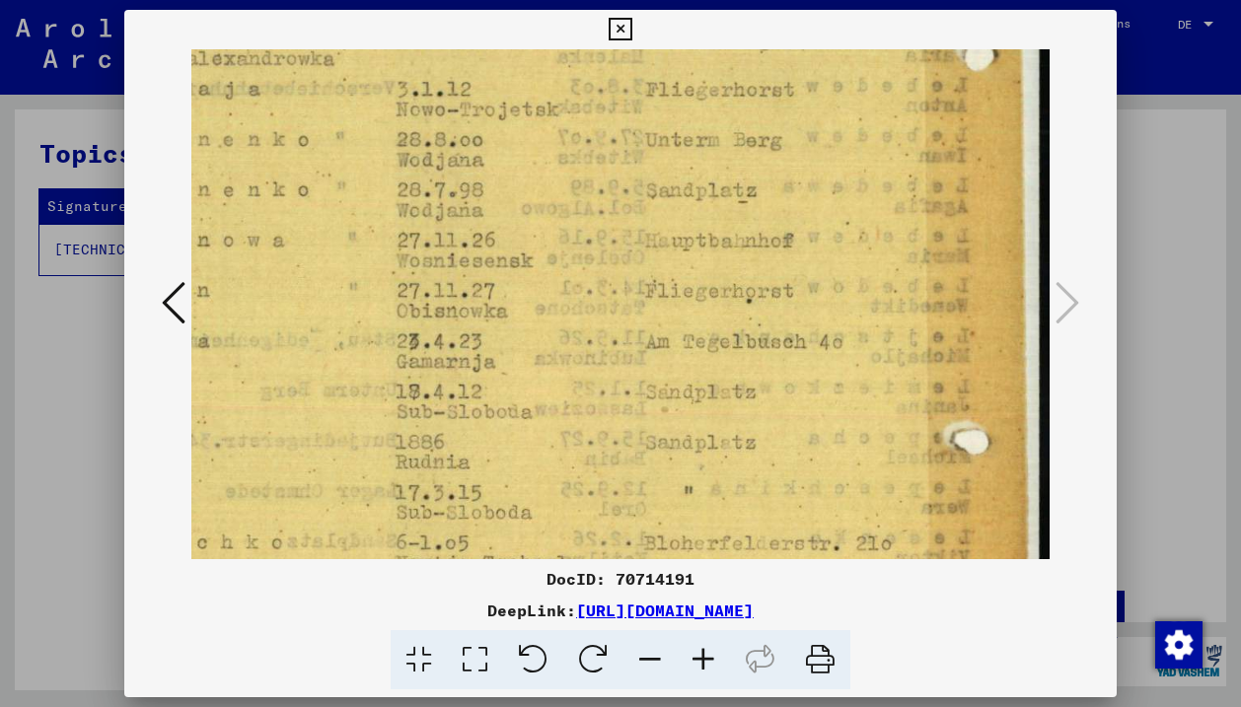
scroll to position [540, 173]
drag, startPoint x: 668, startPoint y: 212, endPoint x: 668, endPoint y: 189, distance: 22.7
click at [668, 189] on img at bounding box center [534, 232] width 1031 height 1447
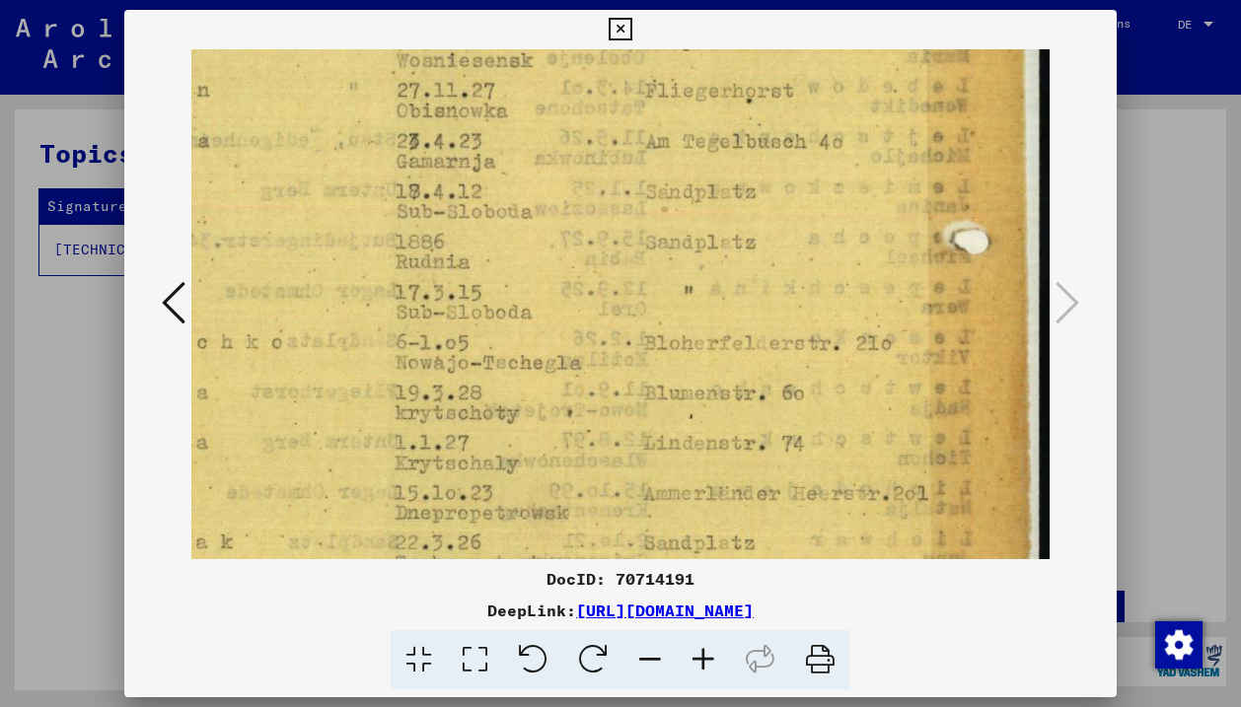
drag, startPoint x: 776, startPoint y: 404, endPoint x: 771, endPoint y: 208, distance: 196.3
click at [771, 201] on img at bounding box center [534, 34] width 1031 height 1447
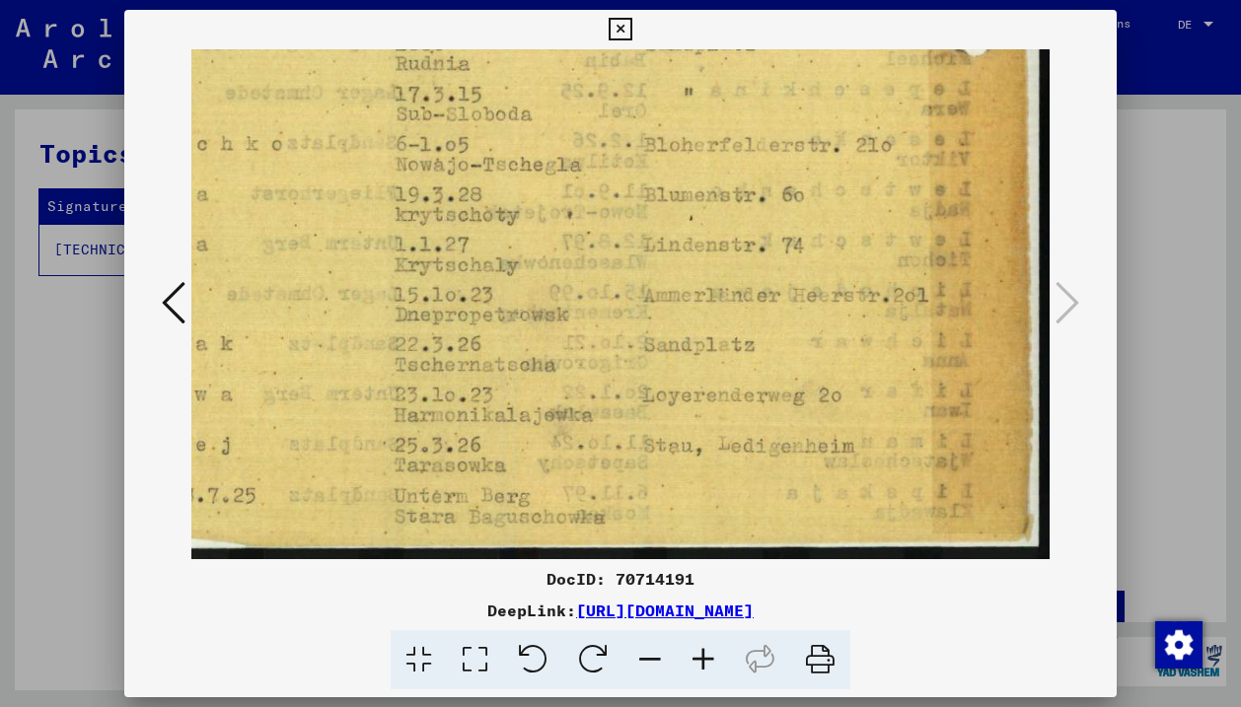
drag, startPoint x: 771, startPoint y: 384, endPoint x: 766, endPoint y: 125, distance: 258.4
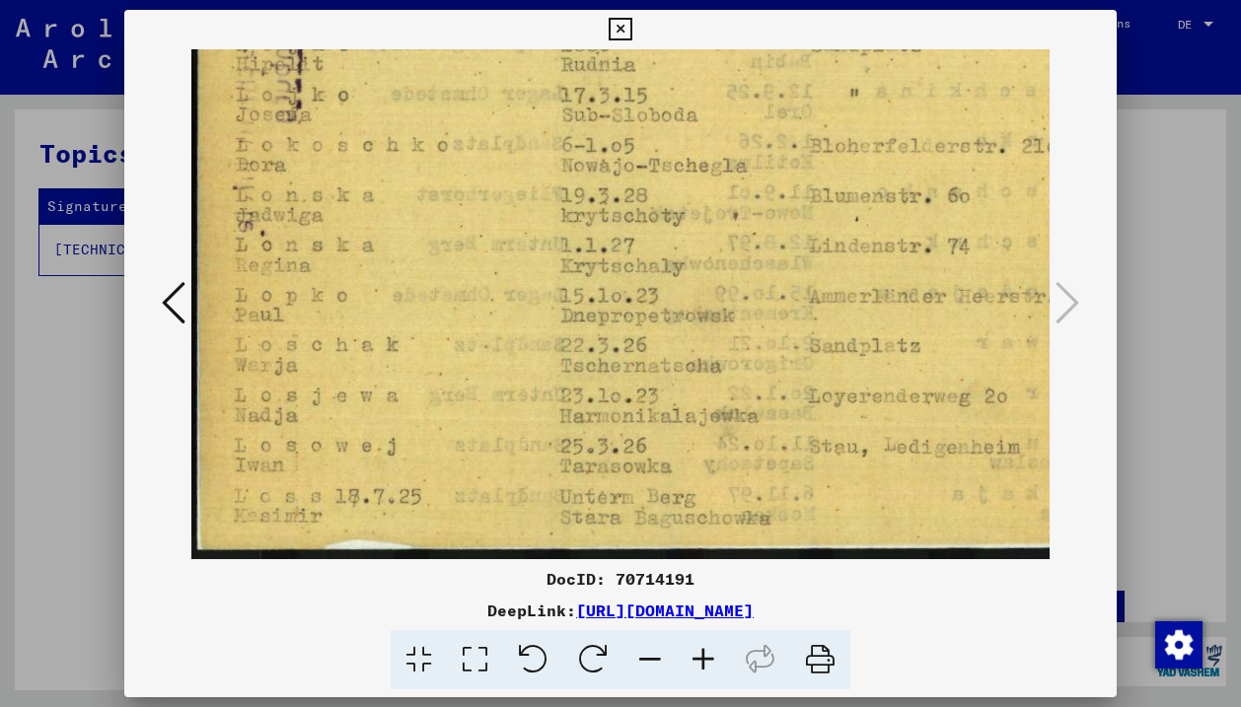
scroll to position [937, 15]
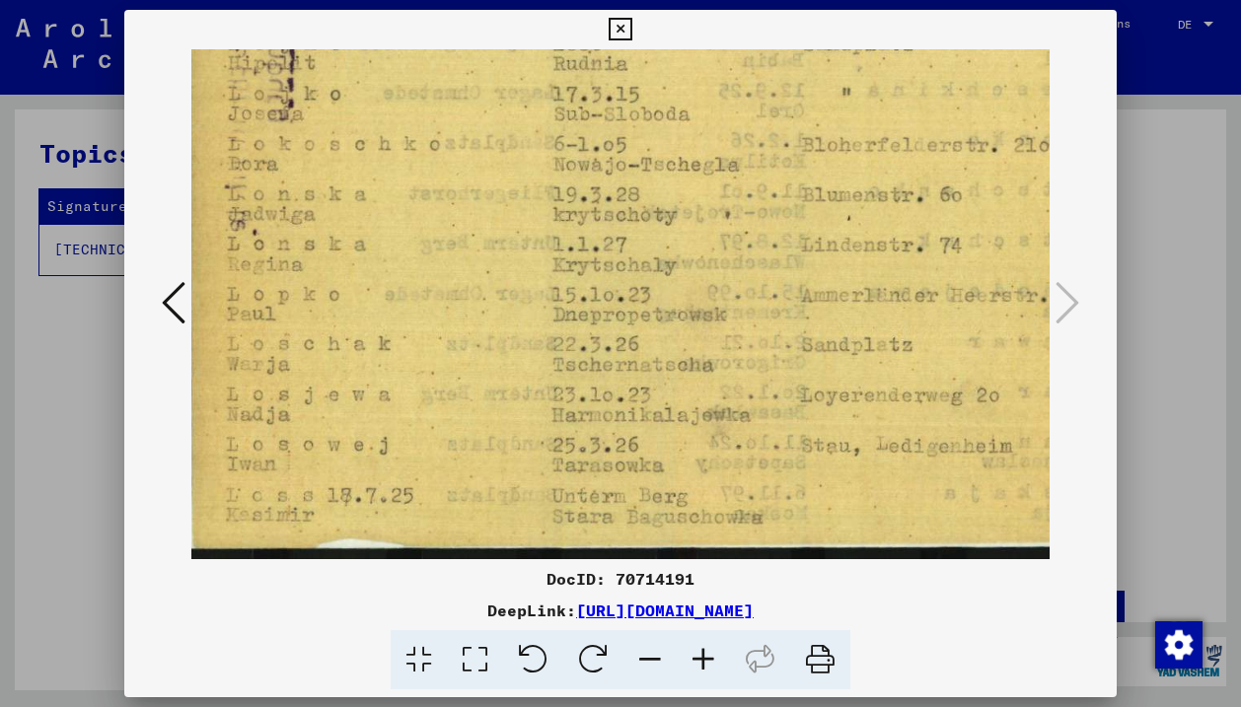
drag, startPoint x: 826, startPoint y: 452, endPoint x: 1043, endPoint y: 447, distance: 217.0
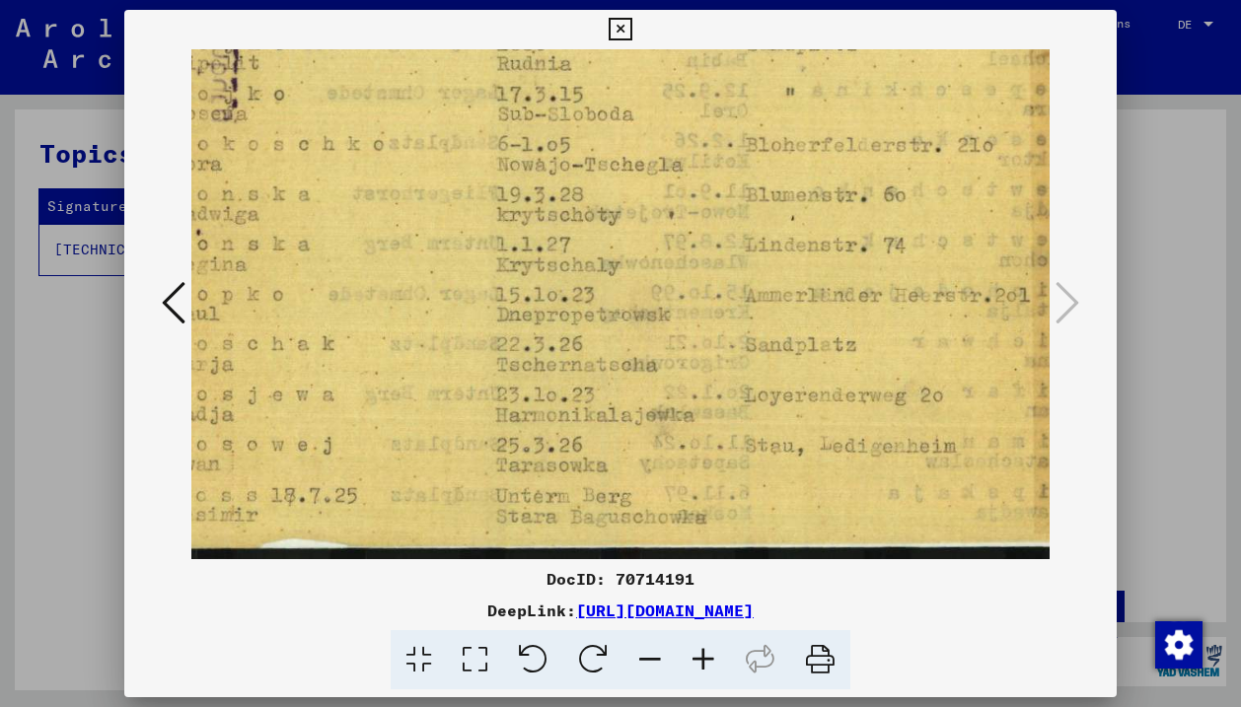
drag, startPoint x: 814, startPoint y: 450, endPoint x: 764, endPoint y: 450, distance: 49.3
